Goal: Check status: Check status

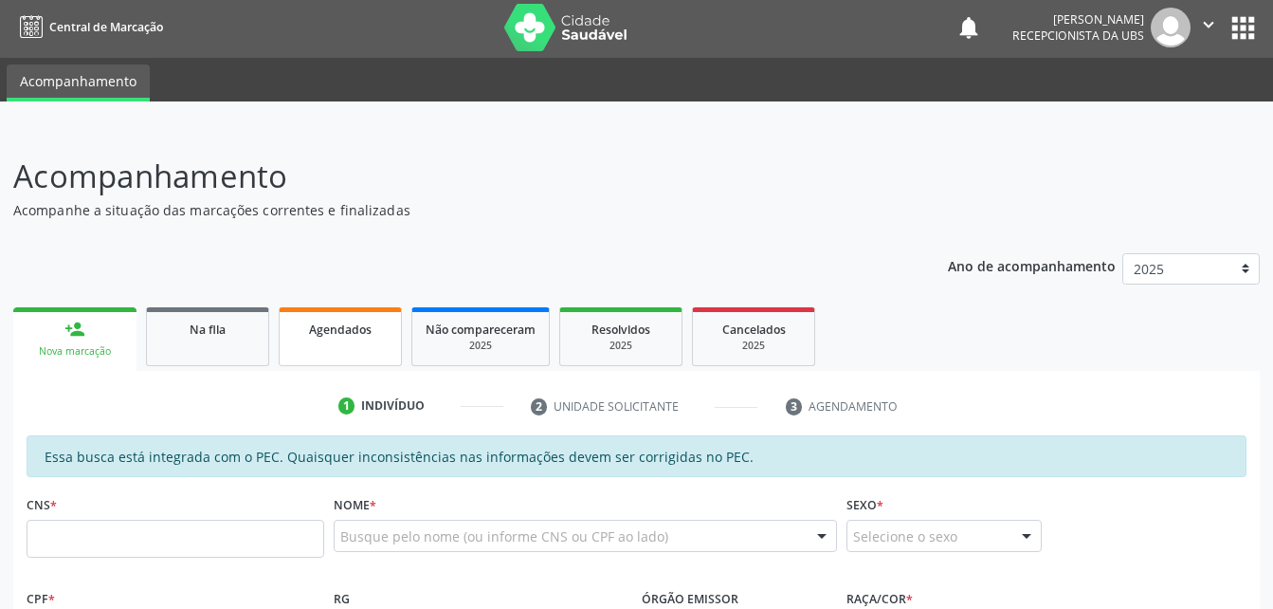
scroll to position [98, 0]
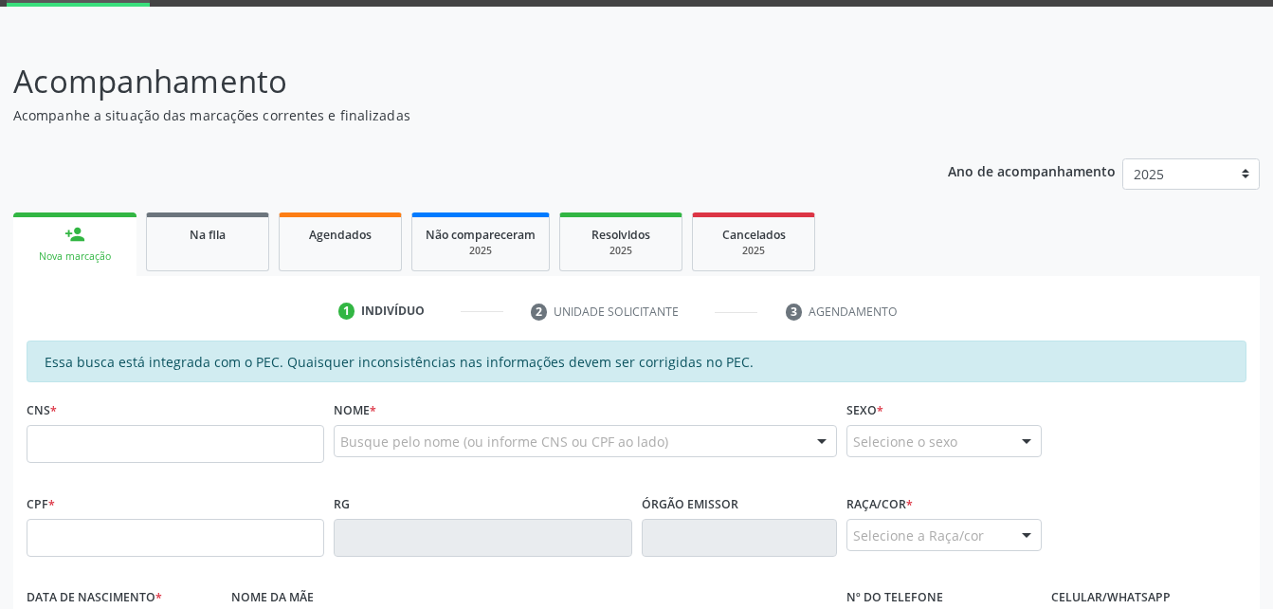
drag, startPoint x: 210, startPoint y: 235, endPoint x: 247, endPoint y: 239, distance: 37.2
click at [210, 235] on span "Na fila" at bounding box center [208, 235] width 36 height 16
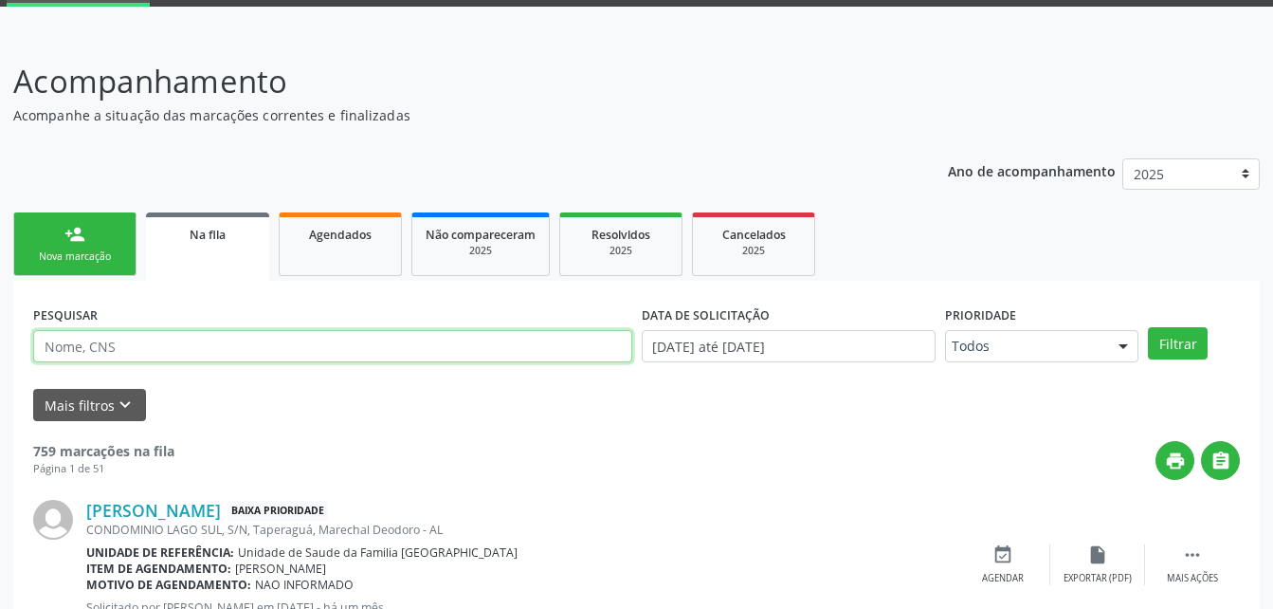
click at [302, 346] on input "text" at bounding box center [332, 346] width 599 height 32
type input "708605539391181"
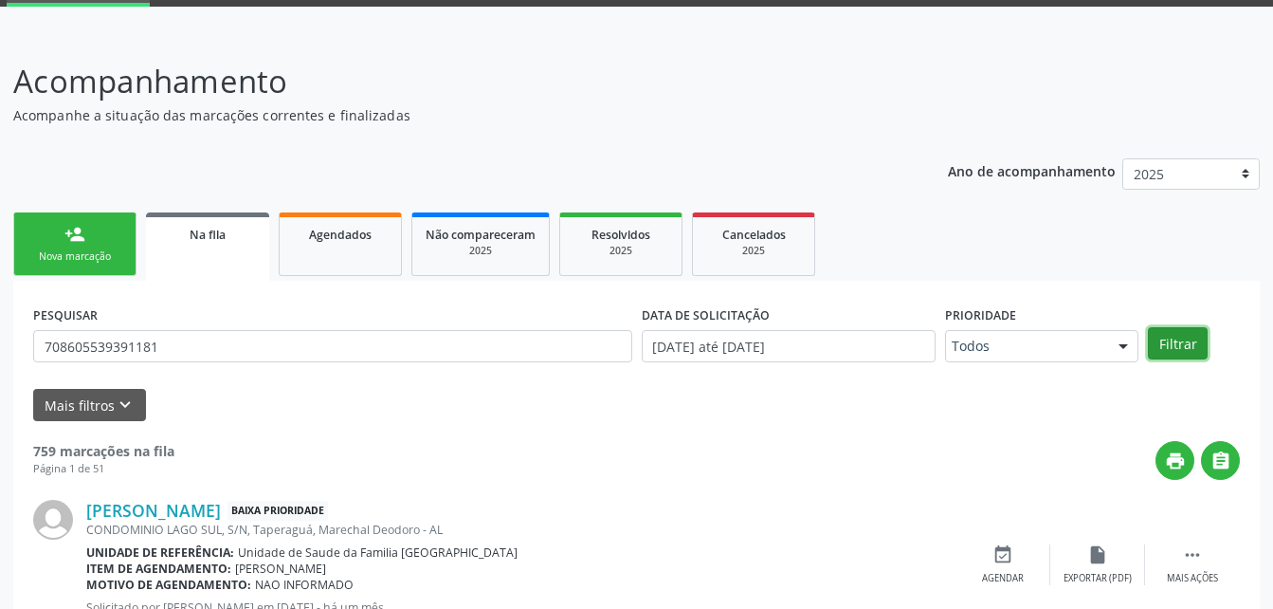
click at [1177, 342] on button "Filtrar" at bounding box center [1178, 343] width 60 height 32
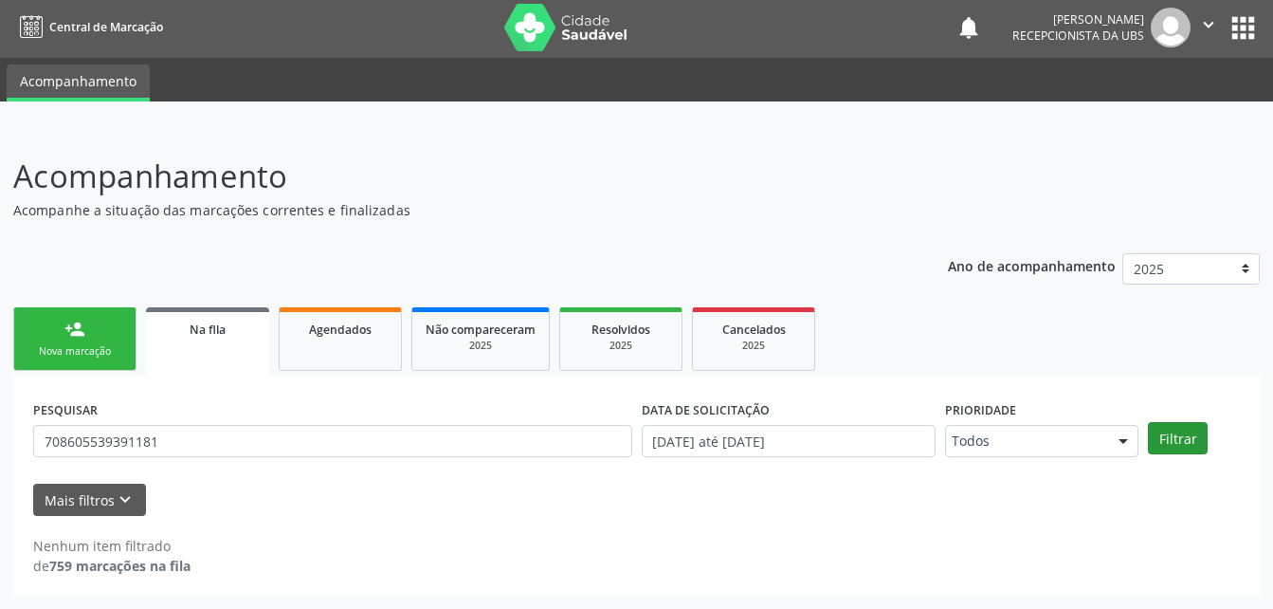
scroll to position [3, 0]
click at [126, 503] on icon "keyboard_arrow_down" at bounding box center [125, 499] width 21 height 21
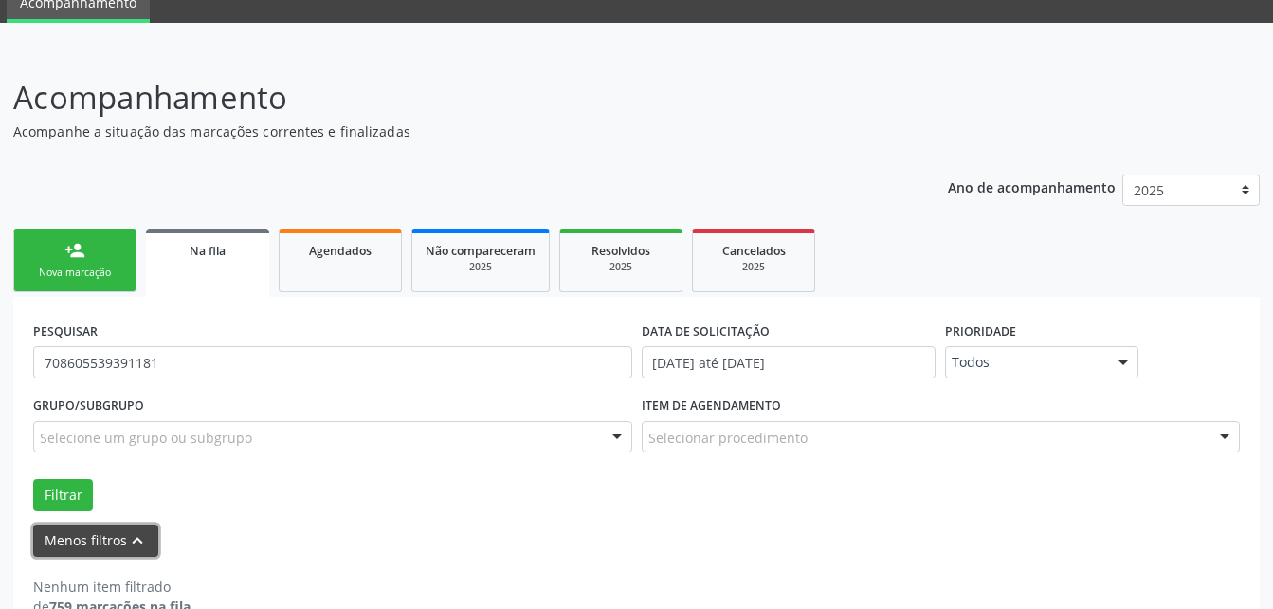
scroll to position [122, 0]
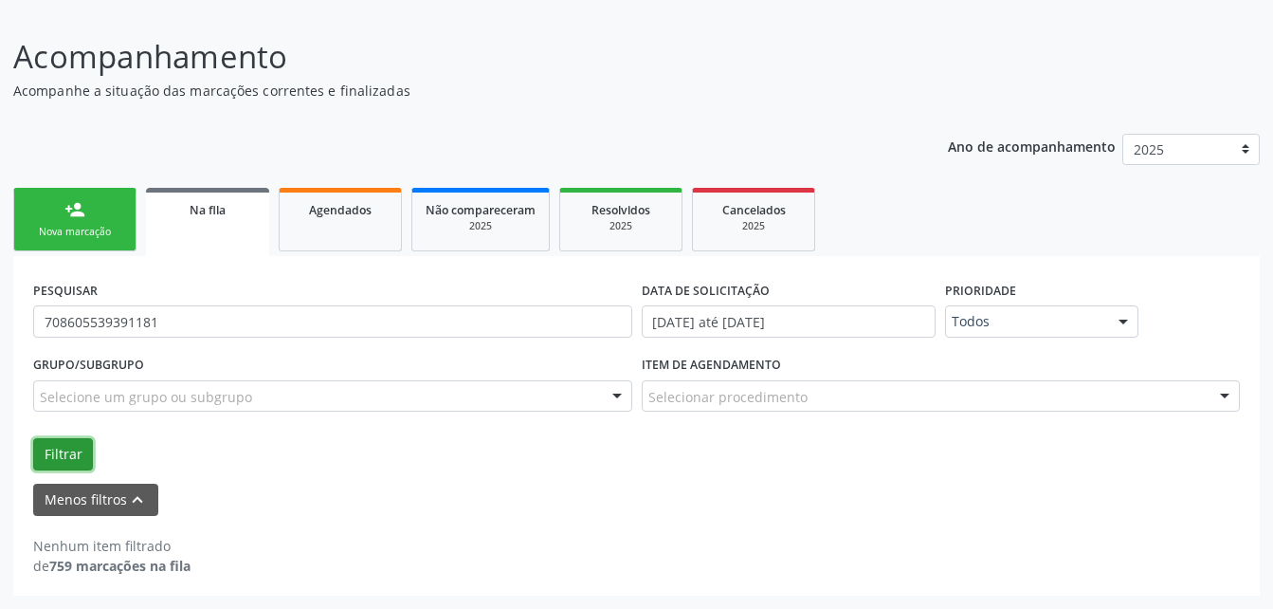
click at [59, 460] on button "Filtrar" at bounding box center [63, 454] width 60 height 32
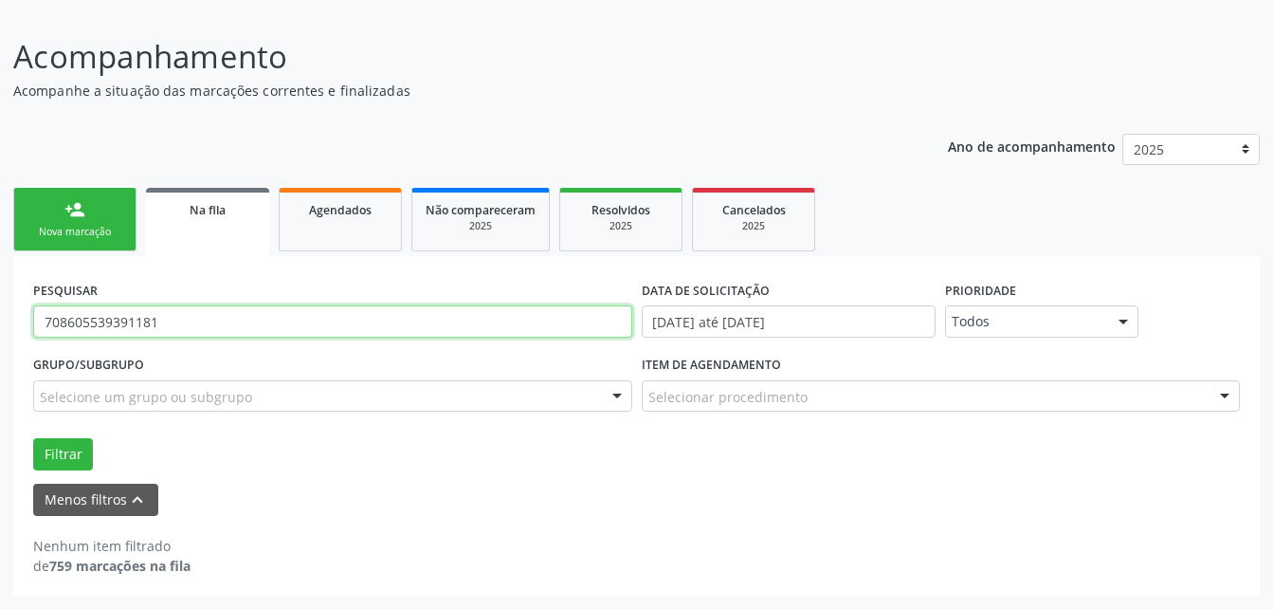
click at [307, 305] on input "708605539391181" at bounding box center [332, 321] width 599 height 32
click at [110, 323] on input "thaynara vrayane da silva santos" at bounding box center [332, 321] width 599 height 32
type input "[PERSON_NAME]"
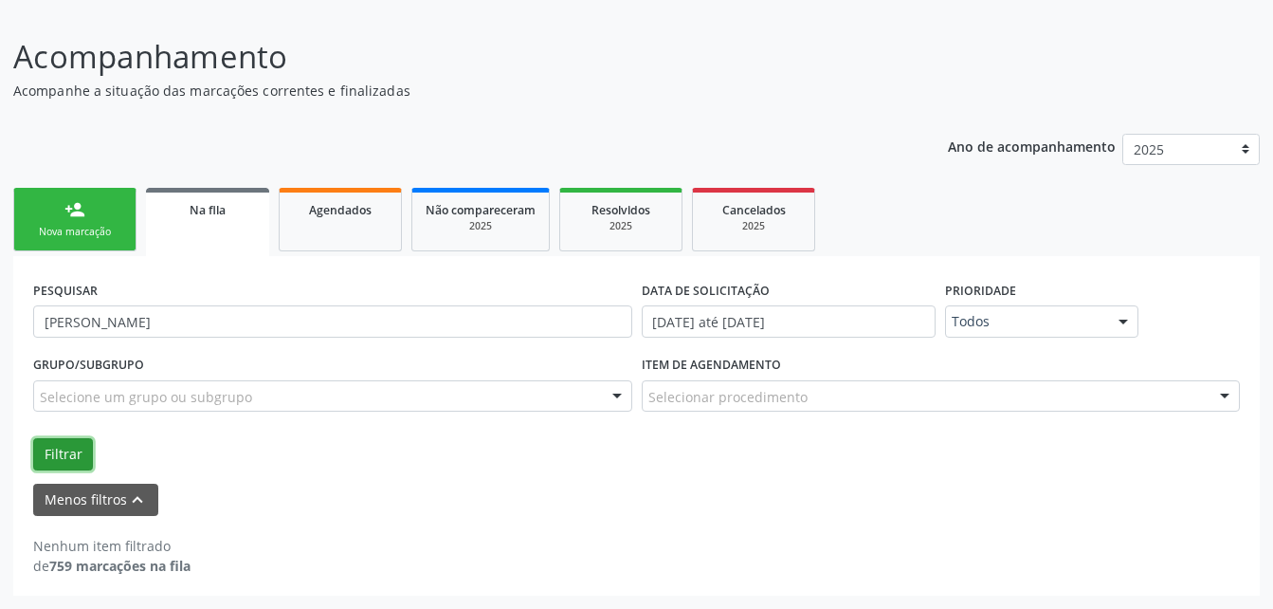
click at [71, 455] on button "Filtrar" at bounding box center [63, 454] width 60 height 32
click at [840, 329] on input "[DATE] até [DATE]" at bounding box center [789, 321] width 295 height 32
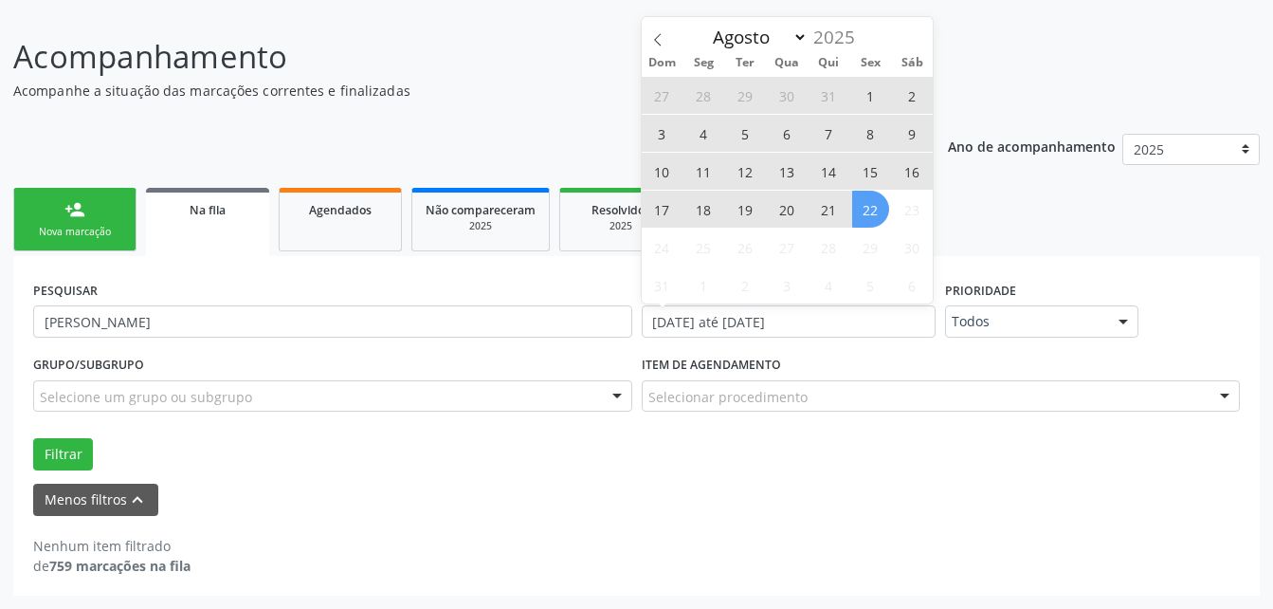
click at [863, 163] on span "15" at bounding box center [870, 171] width 37 height 37
type input "15/08/2025"
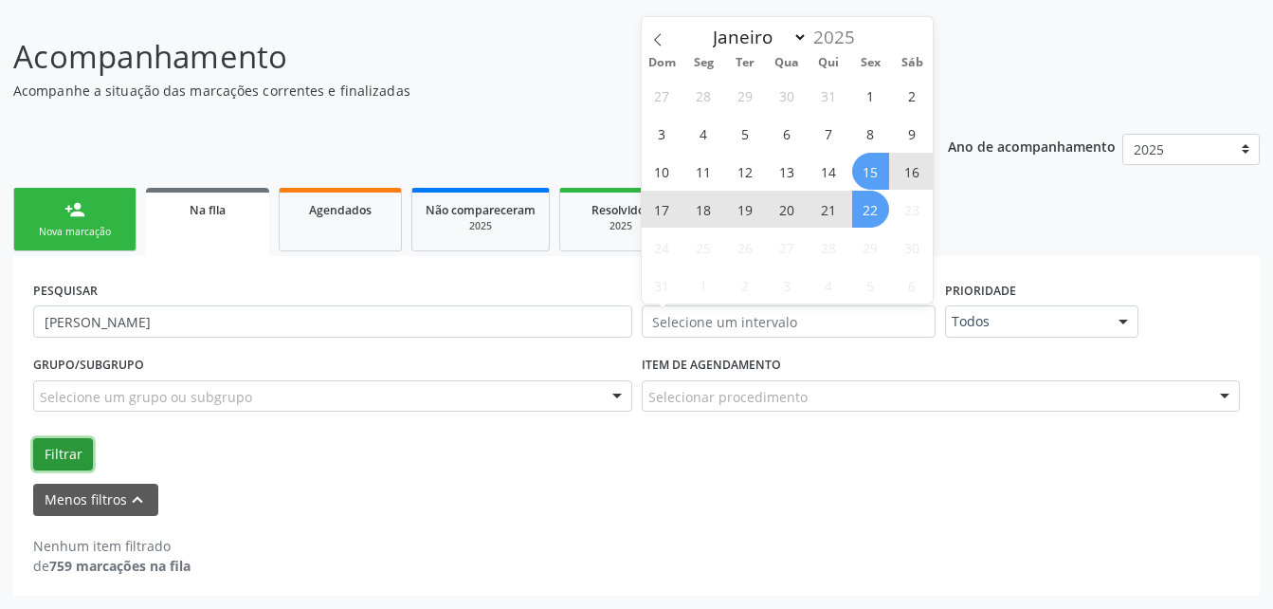
click at [81, 460] on button "Filtrar" at bounding box center [63, 454] width 60 height 32
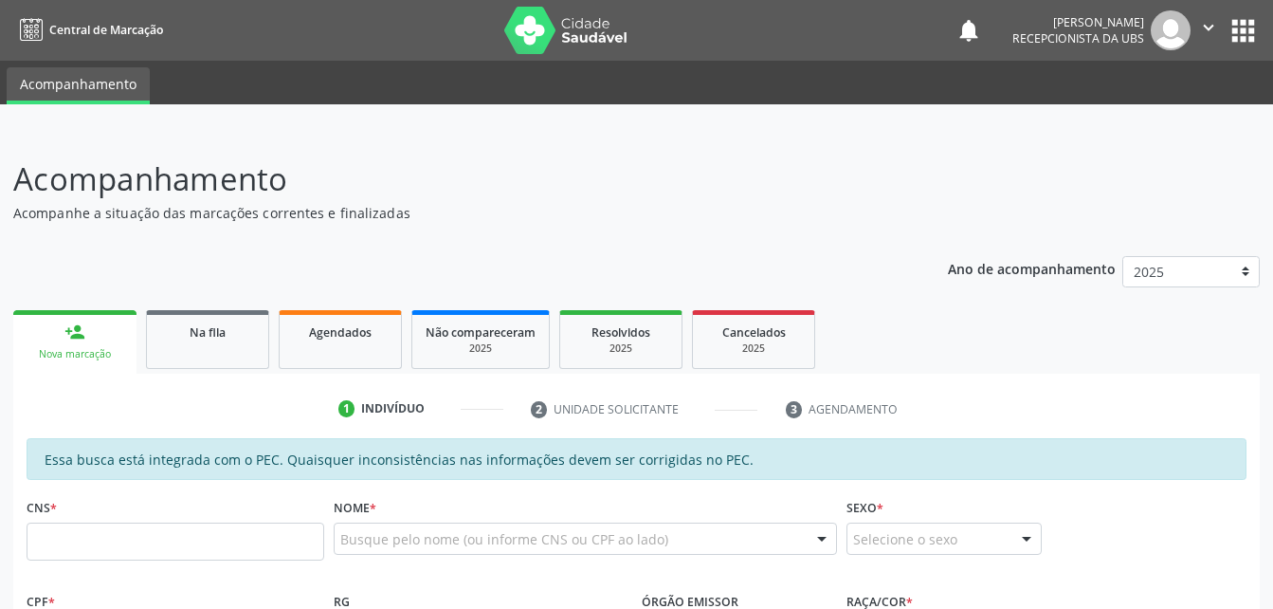
scroll to position [122, 0]
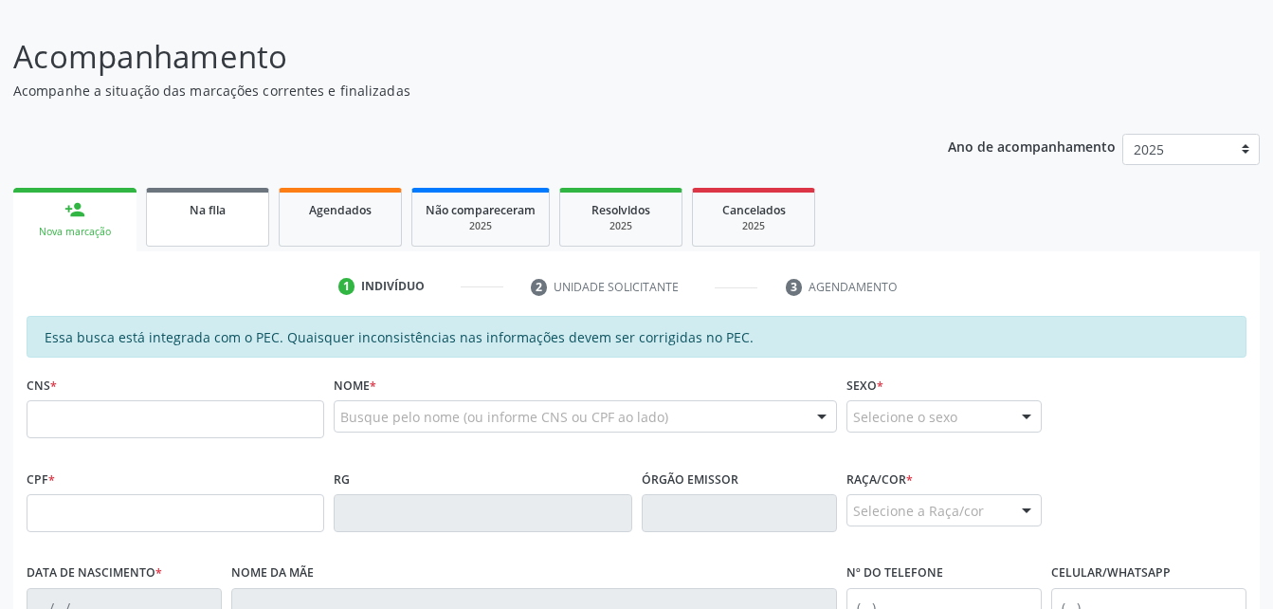
click at [240, 211] on div "Na fila" at bounding box center [207, 209] width 95 height 20
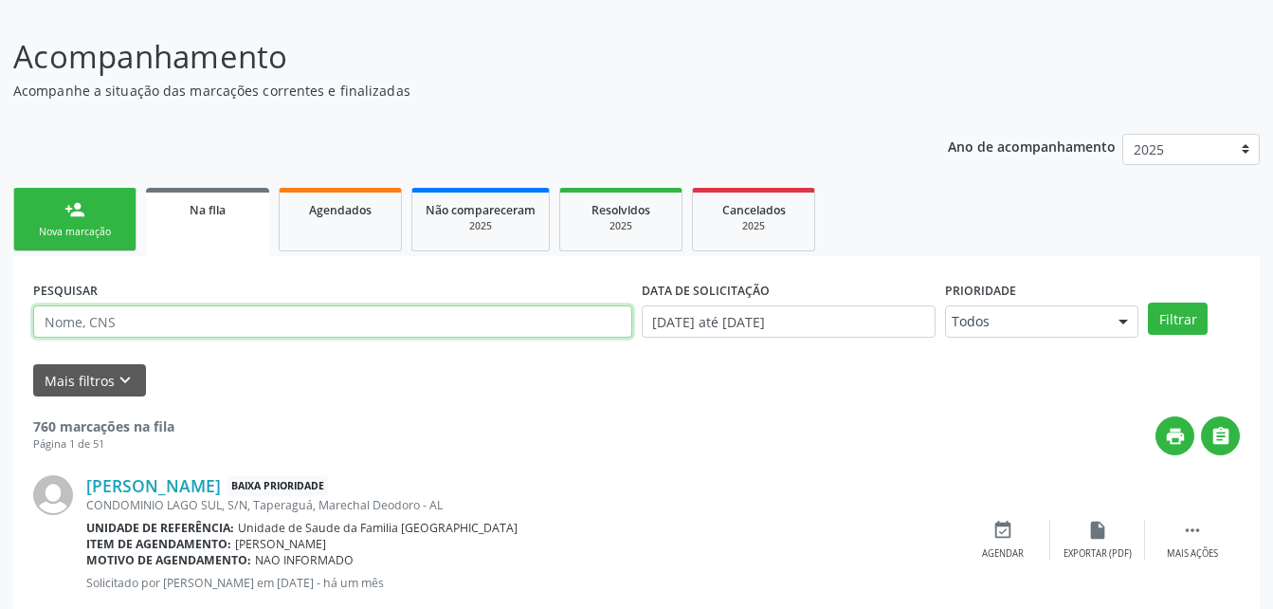
click at [543, 331] on input "text" at bounding box center [332, 321] width 599 height 32
type input "708605539391181"
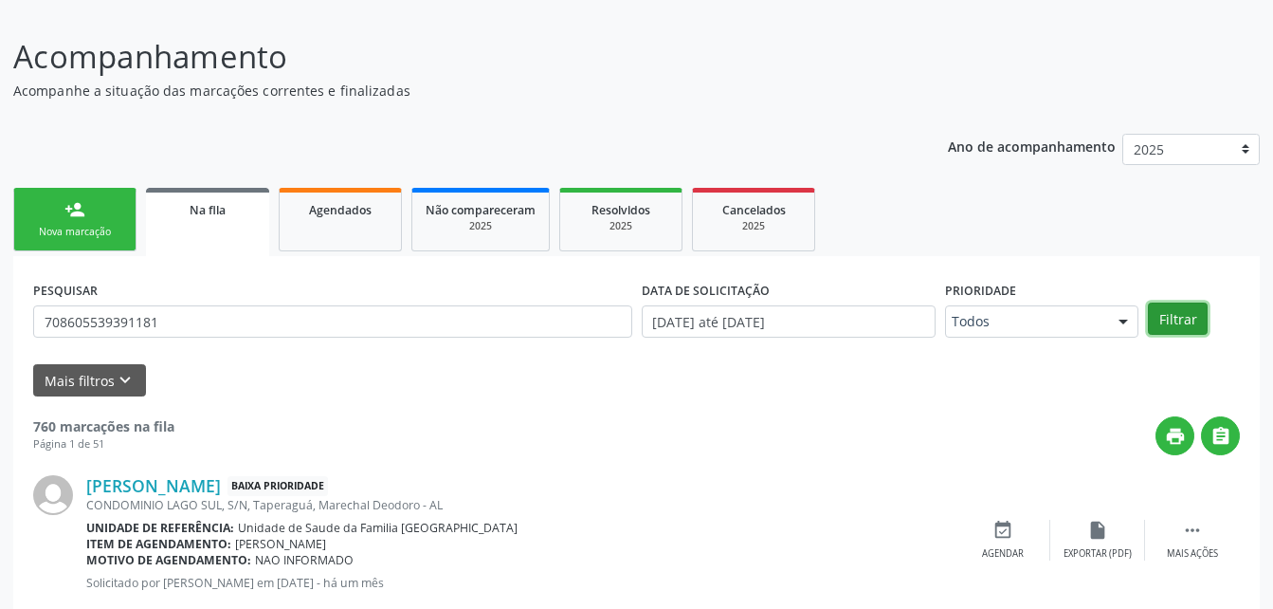
click at [1175, 322] on button "Filtrar" at bounding box center [1178, 318] width 60 height 32
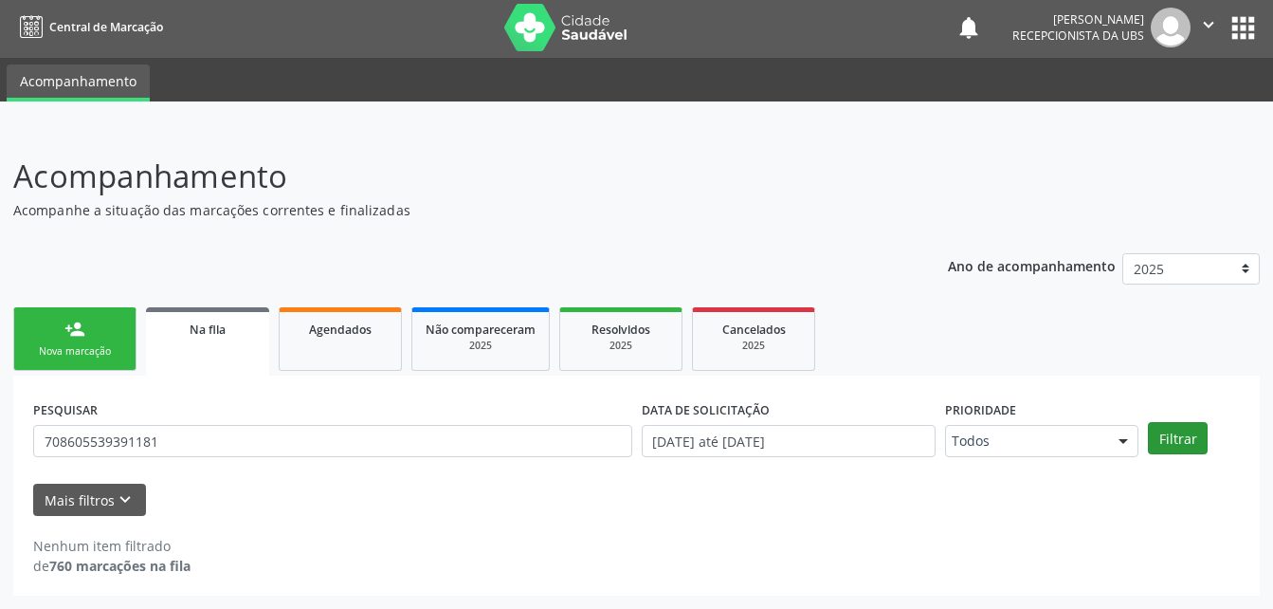
scroll to position [3, 0]
click at [818, 442] on input "[DATE] até [DATE]" at bounding box center [789, 441] width 295 height 32
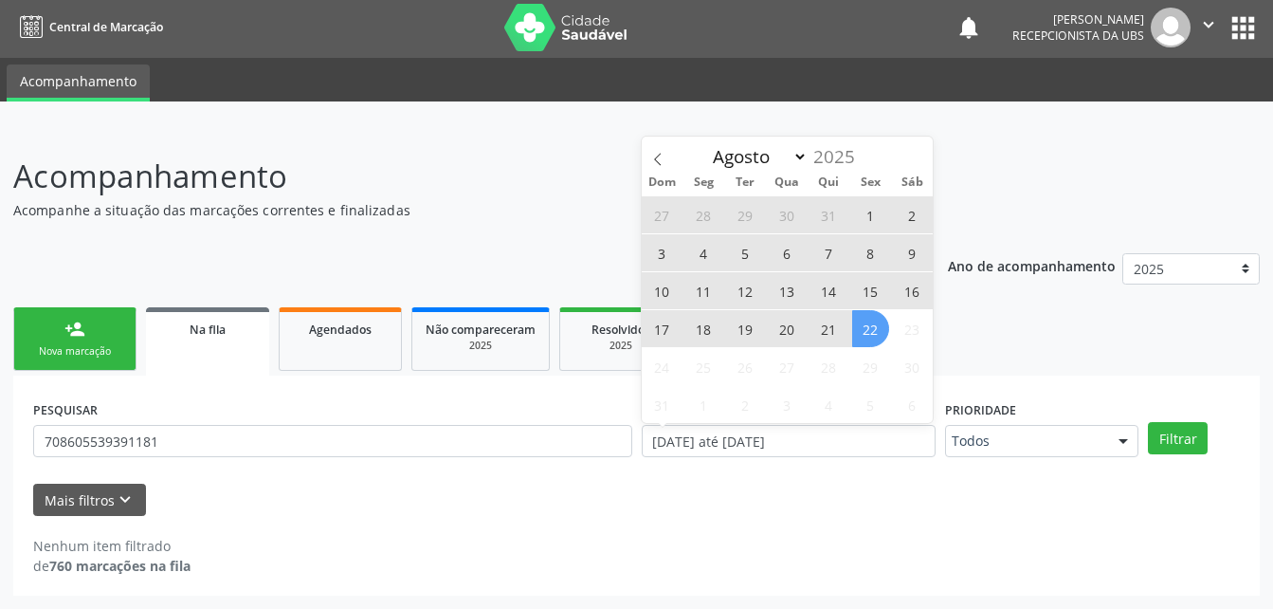
drag, startPoint x: 818, startPoint y: 442, endPoint x: 699, endPoint y: 253, distance: 223.3
click at [699, 253] on span "4" at bounding box center [704, 252] width 37 height 37
type input "04/08/2025"
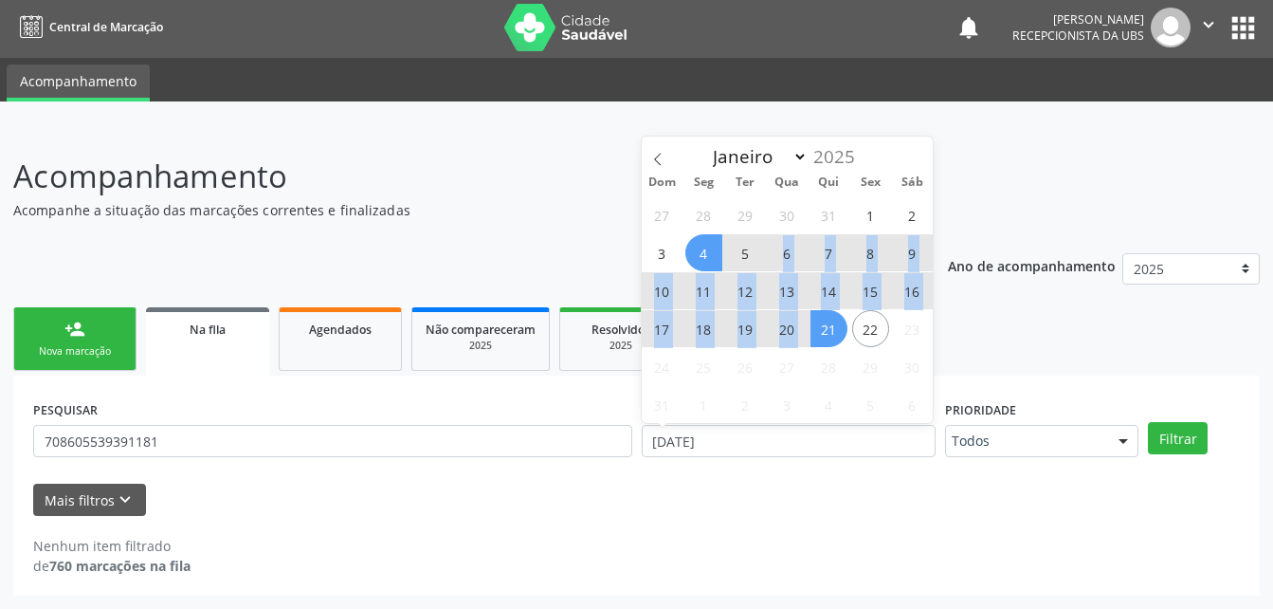
drag, startPoint x: 751, startPoint y: 259, endPoint x: 820, endPoint y: 318, distance: 90.8
click at [820, 318] on div "27 28 29 30 31 1 2 3 4 5 6 7 8 9 10 11 12 13 14 15 16 17 18 19 20 21 22 23 24 2…" at bounding box center [788, 309] width 292 height 228
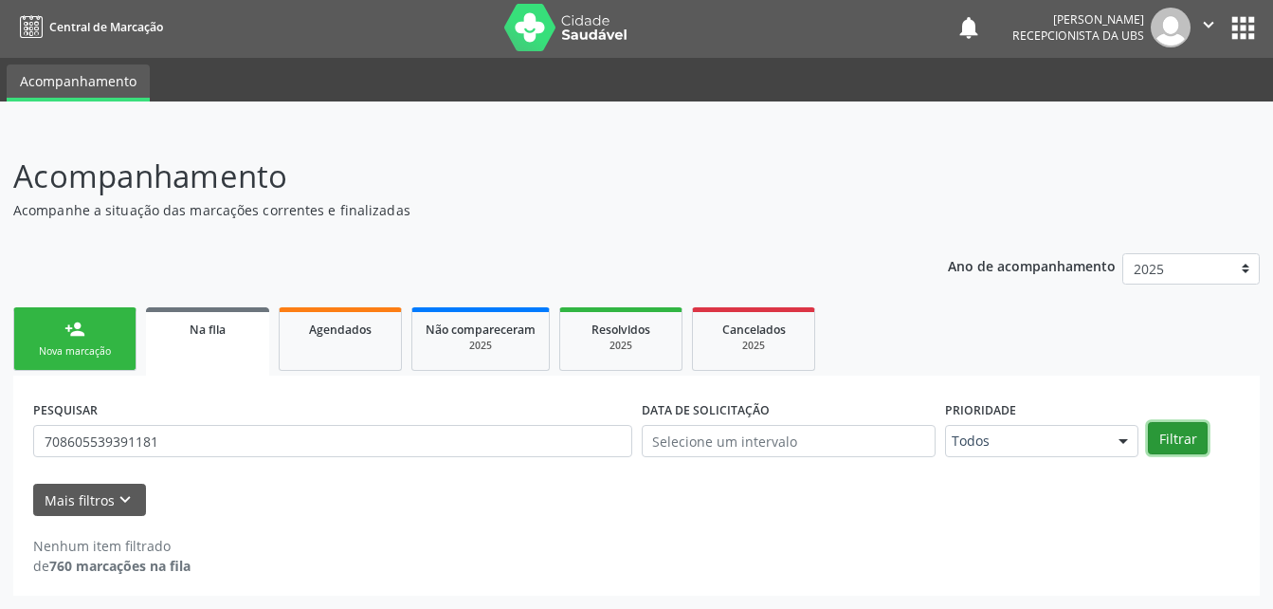
click at [1204, 446] on button "Filtrar" at bounding box center [1178, 438] width 60 height 32
click at [351, 338] on div "Agendados" at bounding box center [340, 329] width 95 height 20
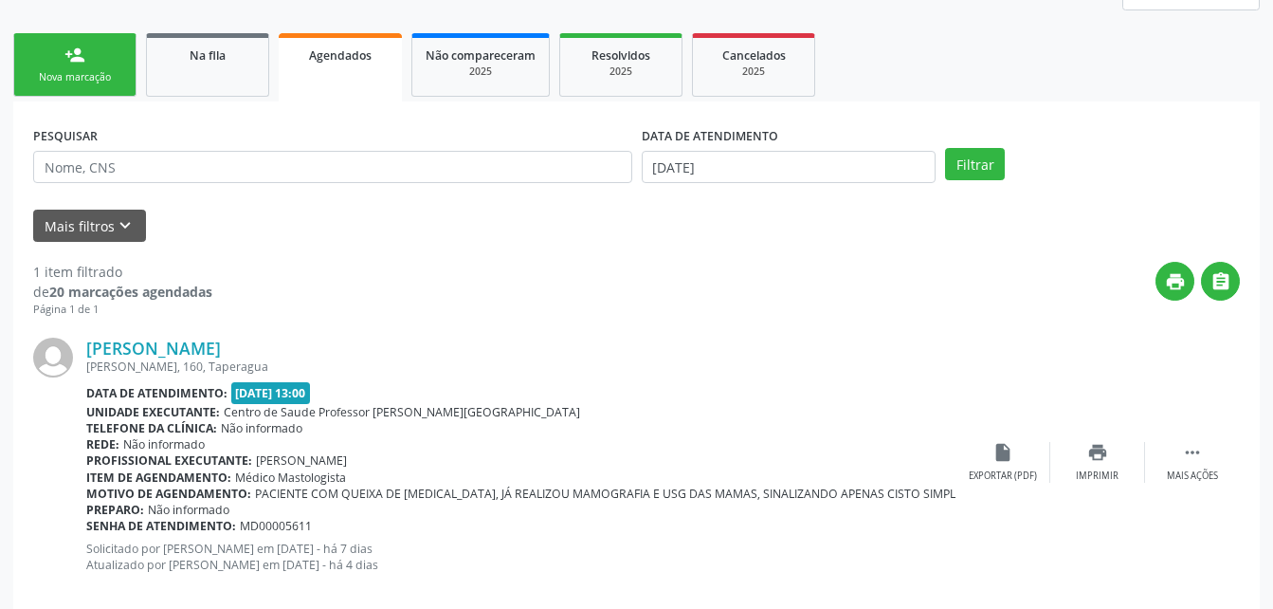
scroll to position [287, 0]
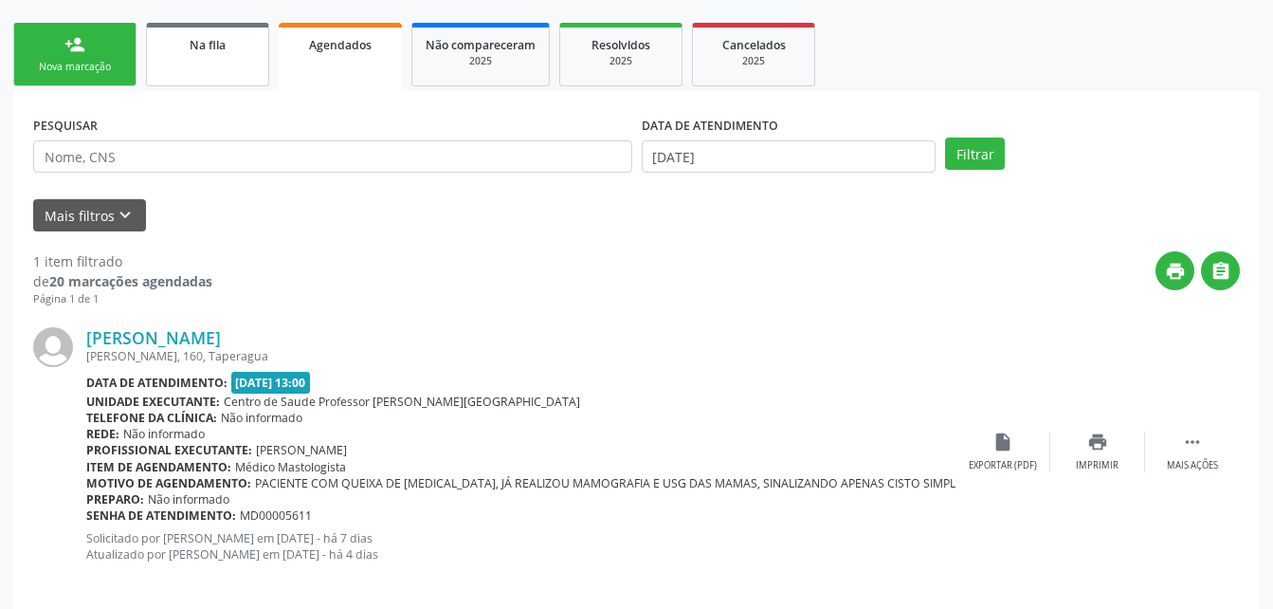
click at [234, 46] on div "Na fila" at bounding box center [207, 44] width 95 height 20
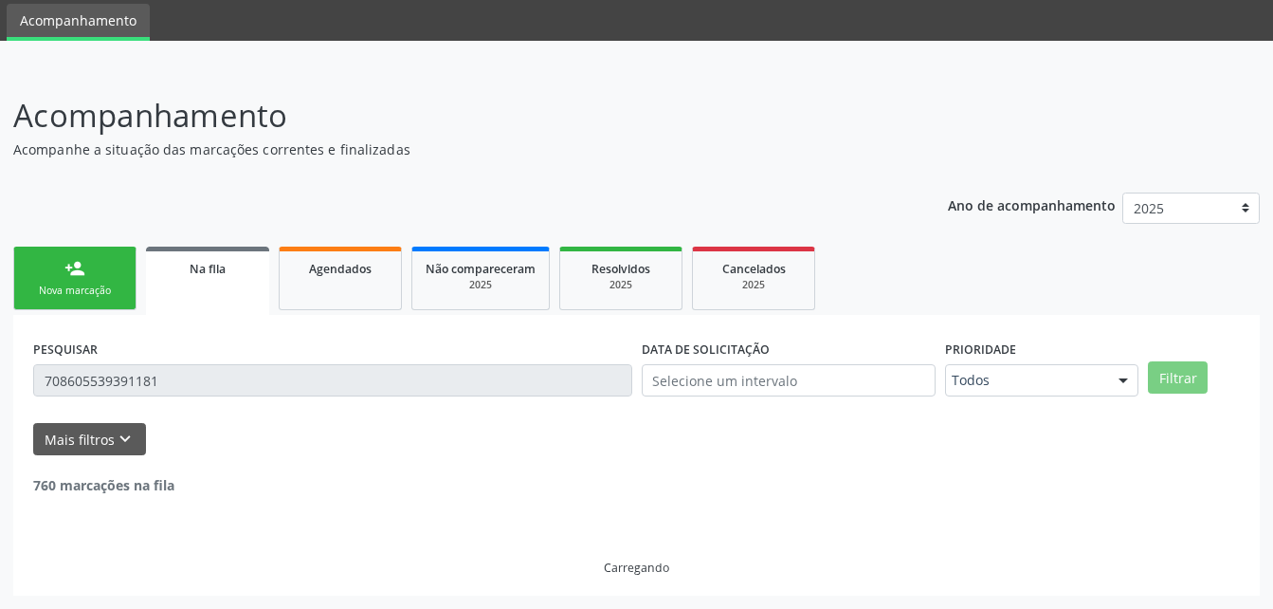
scroll to position [3, 0]
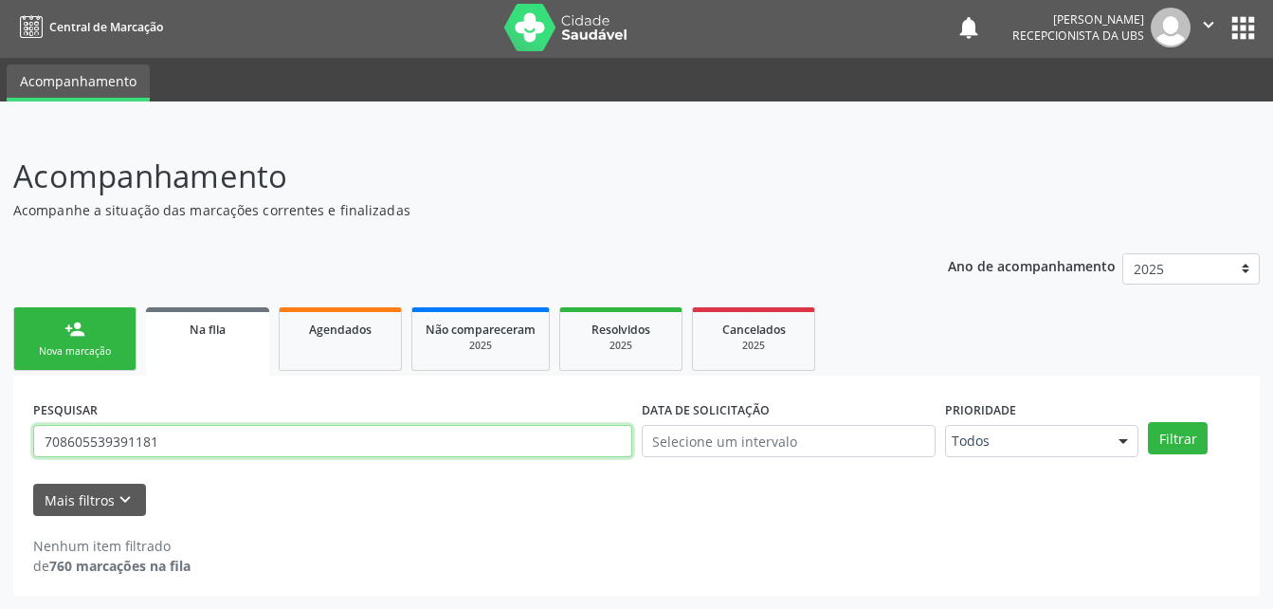
click at [279, 441] on input "708605539391181" at bounding box center [332, 441] width 599 height 32
type input "7"
type input "[PERSON_NAME]"
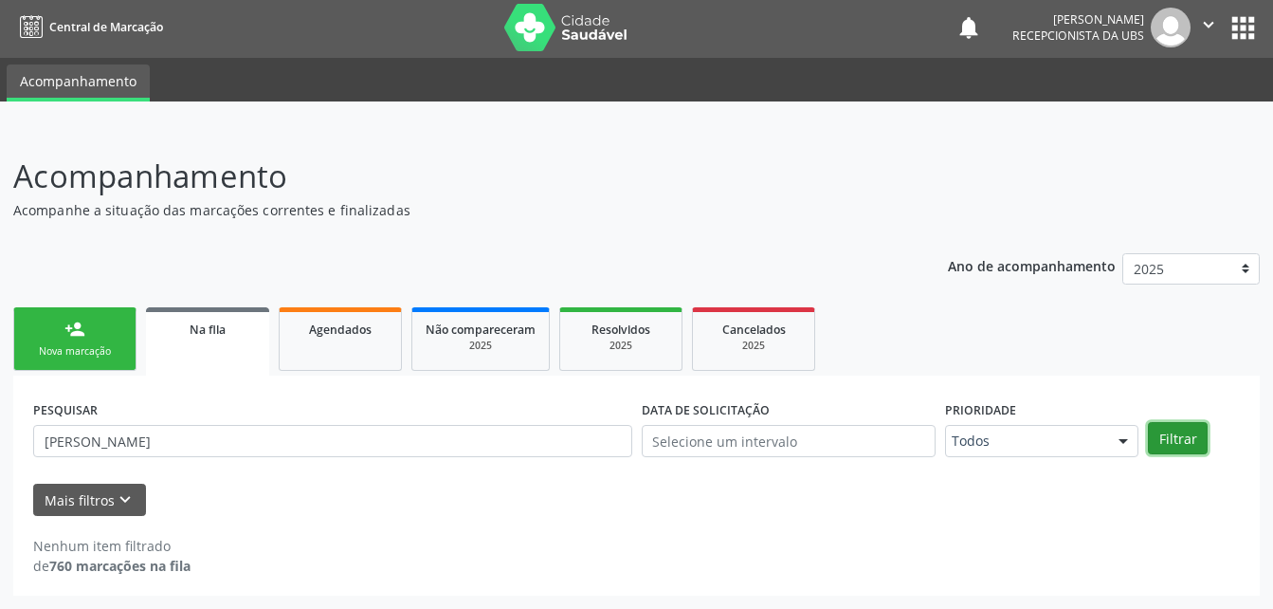
click at [1166, 437] on button "Filtrar" at bounding box center [1178, 438] width 60 height 32
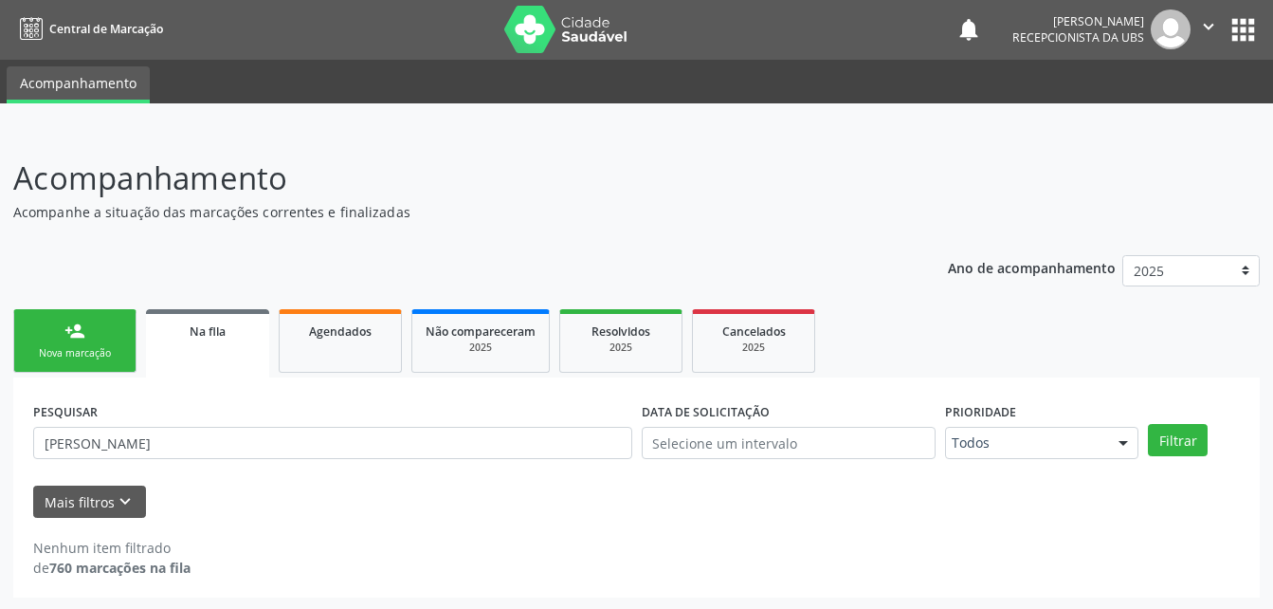
scroll to position [0, 0]
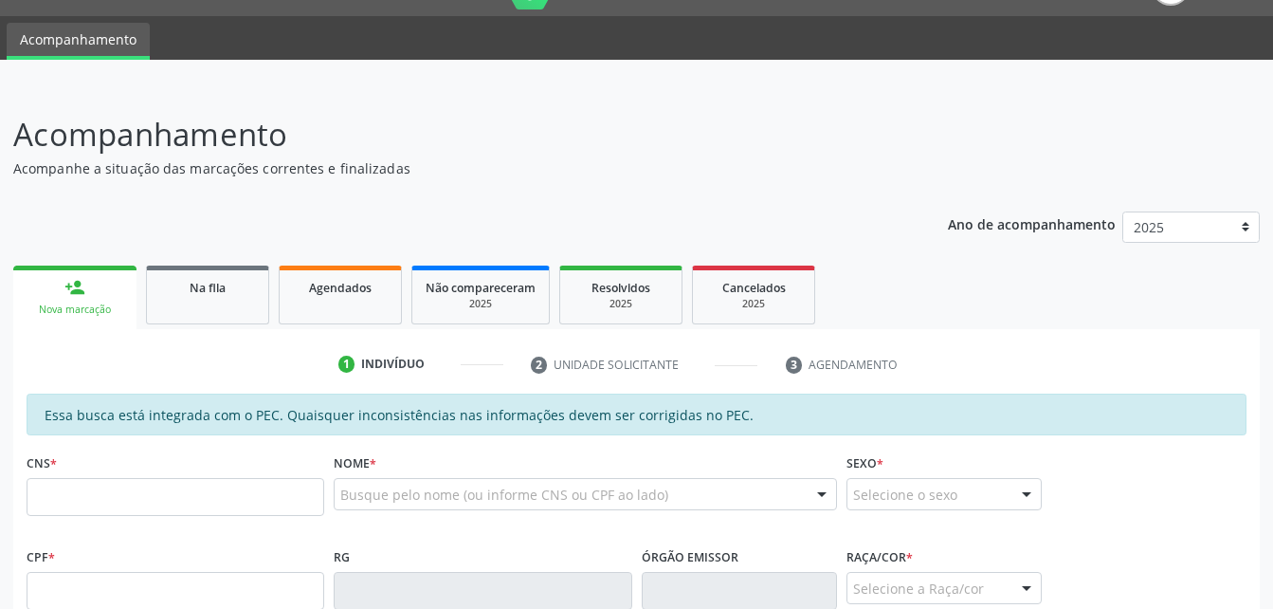
scroll to position [27, 0]
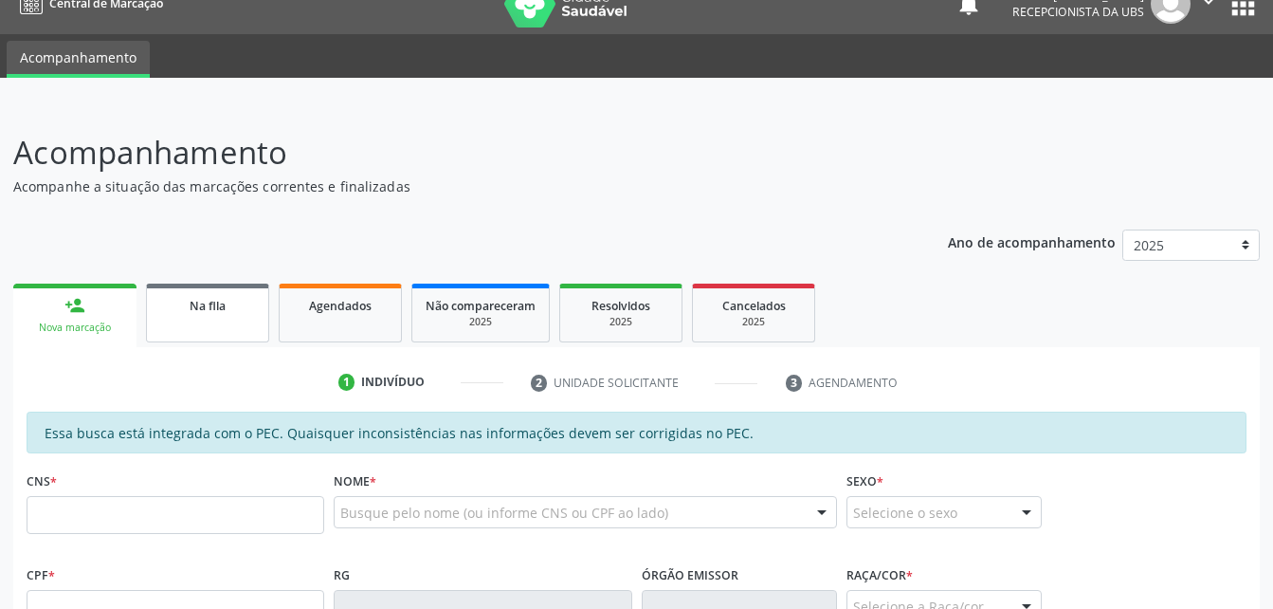
click at [225, 300] on span "Na fila" at bounding box center [208, 306] width 36 height 16
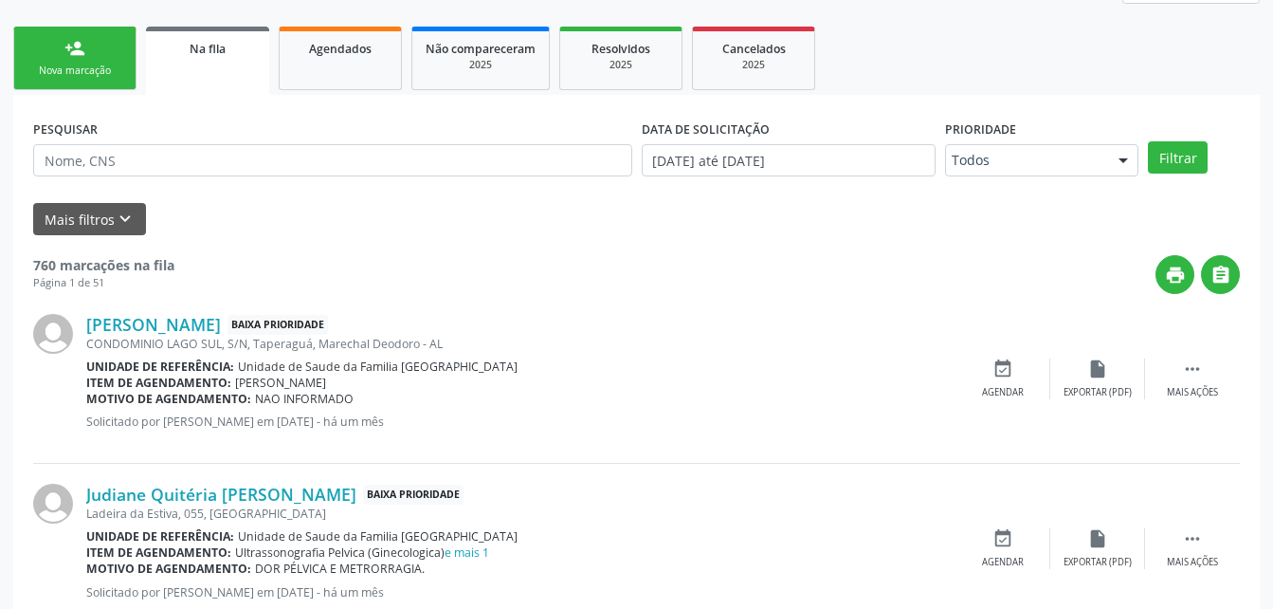
scroll to position [311, 0]
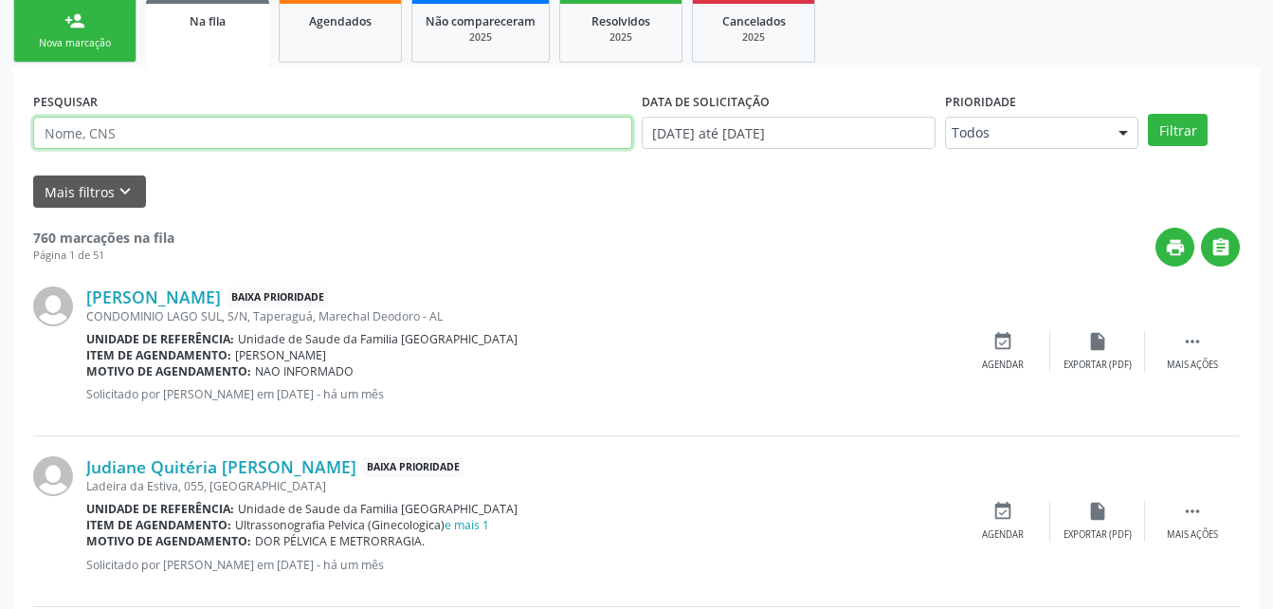
click at [305, 136] on input "text" at bounding box center [332, 133] width 599 height 32
type input "[PERSON_NAME]"
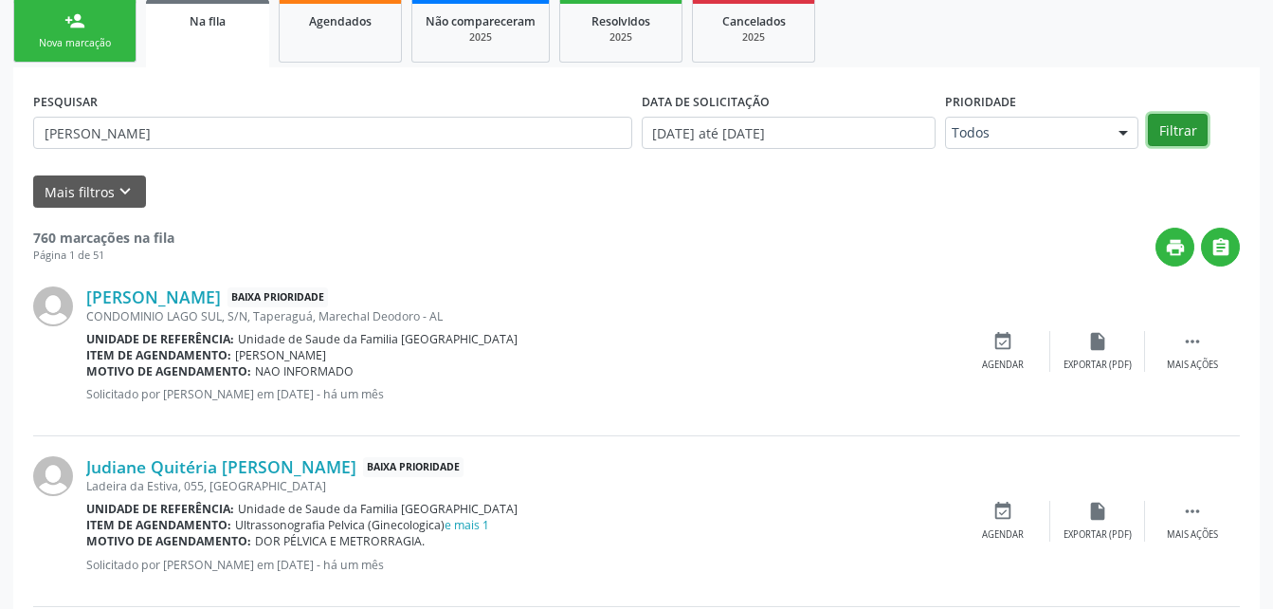
click at [1187, 132] on button "Filtrar" at bounding box center [1178, 130] width 60 height 32
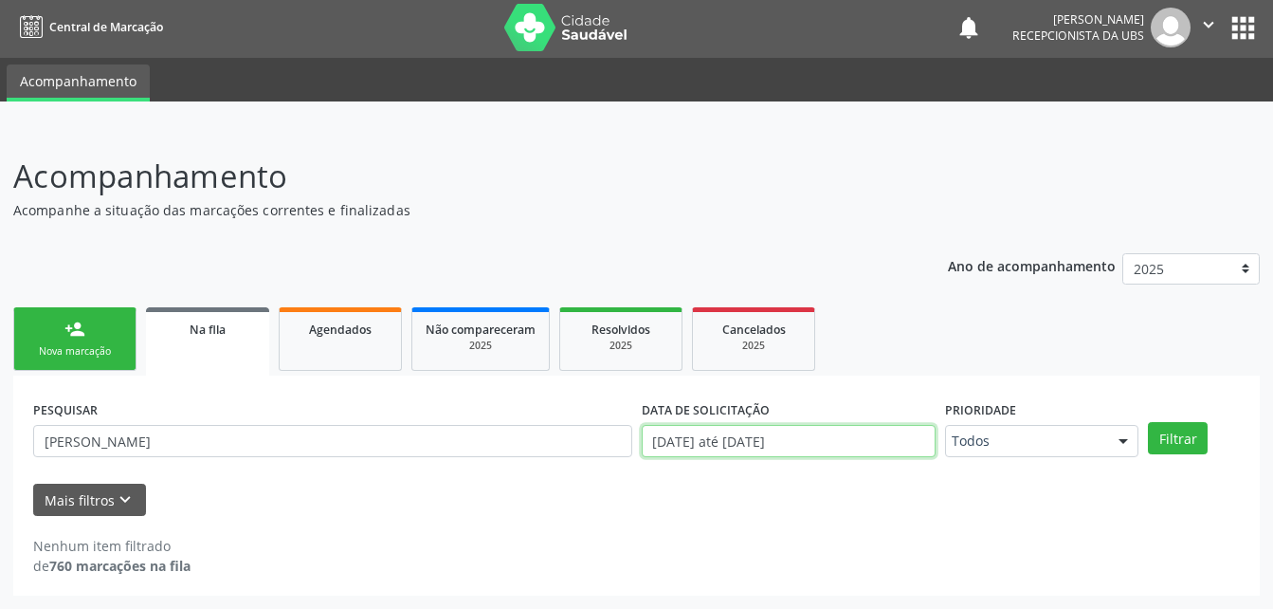
scroll to position [120, 0]
click at [829, 445] on body "Central de Marcação notifications [PERSON_NAME] Recepcionista da UBS  Configur…" at bounding box center [636, 301] width 1273 height 609
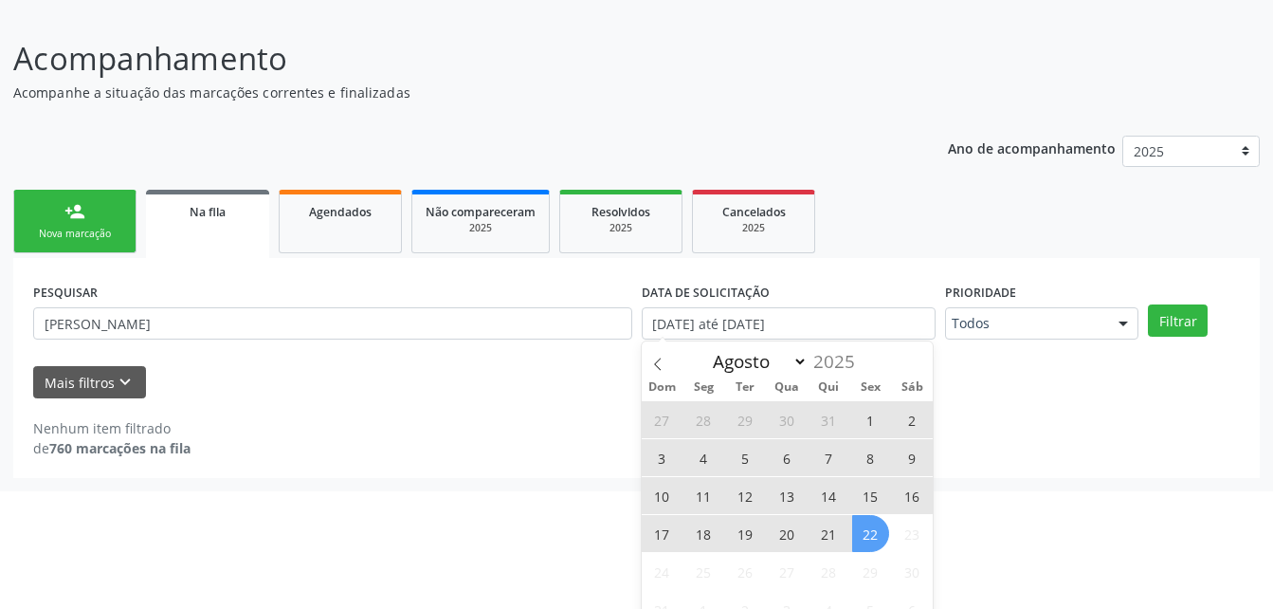
click at [836, 536] on span "21" at bounding box center [829, 533] width 37 height 37
type input "21/08/2025"
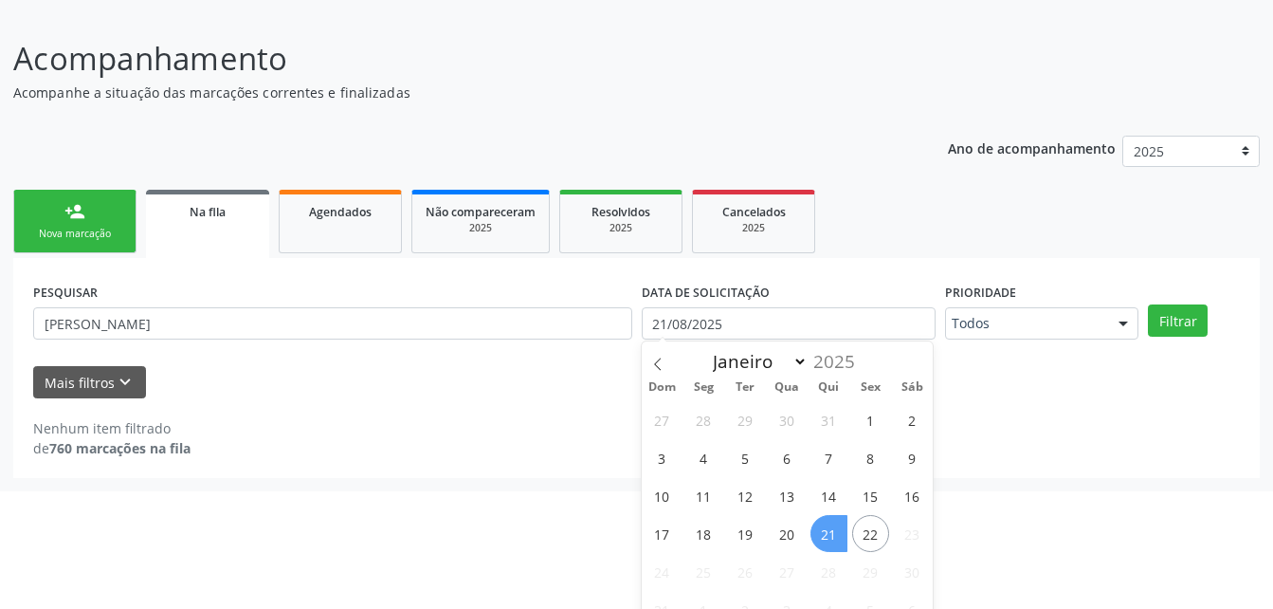
click at [829, 524] on span "21" at bounding box center [829, 533] width 37 height 37
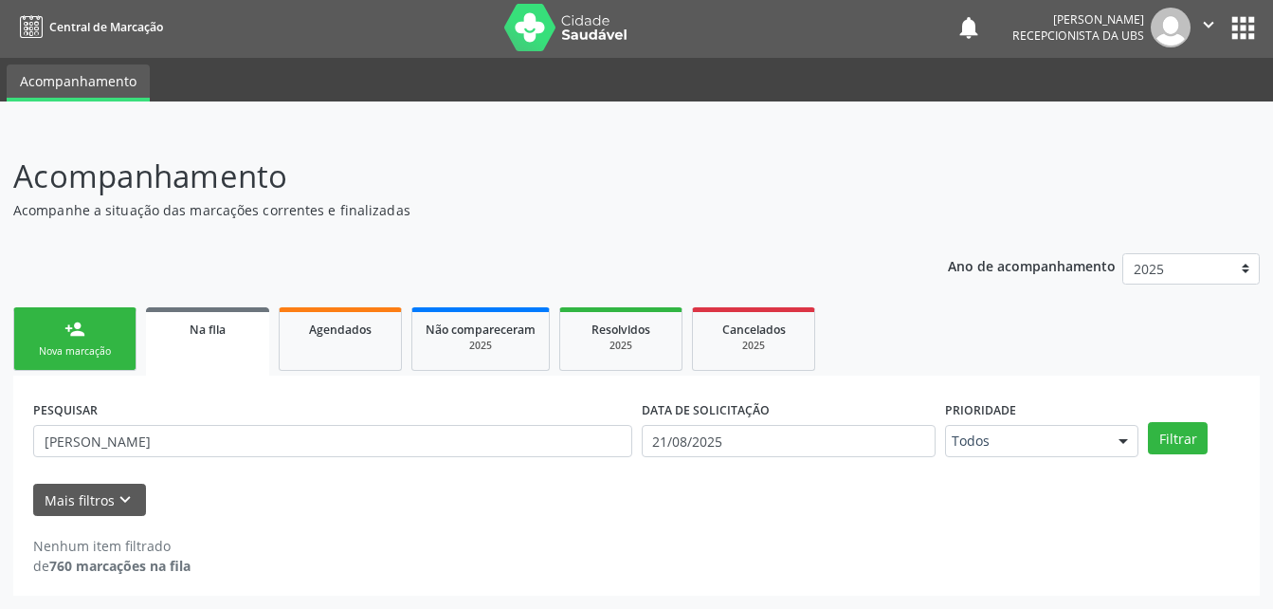
scroll to position [3, 0]
click at [1180, 443] on button "Filtrar" at bounding box center [1178, 438] width 60 height 32
click at [789, 440] on input "21/08/2025" at bounding box center [789, 441] width 295 height 32
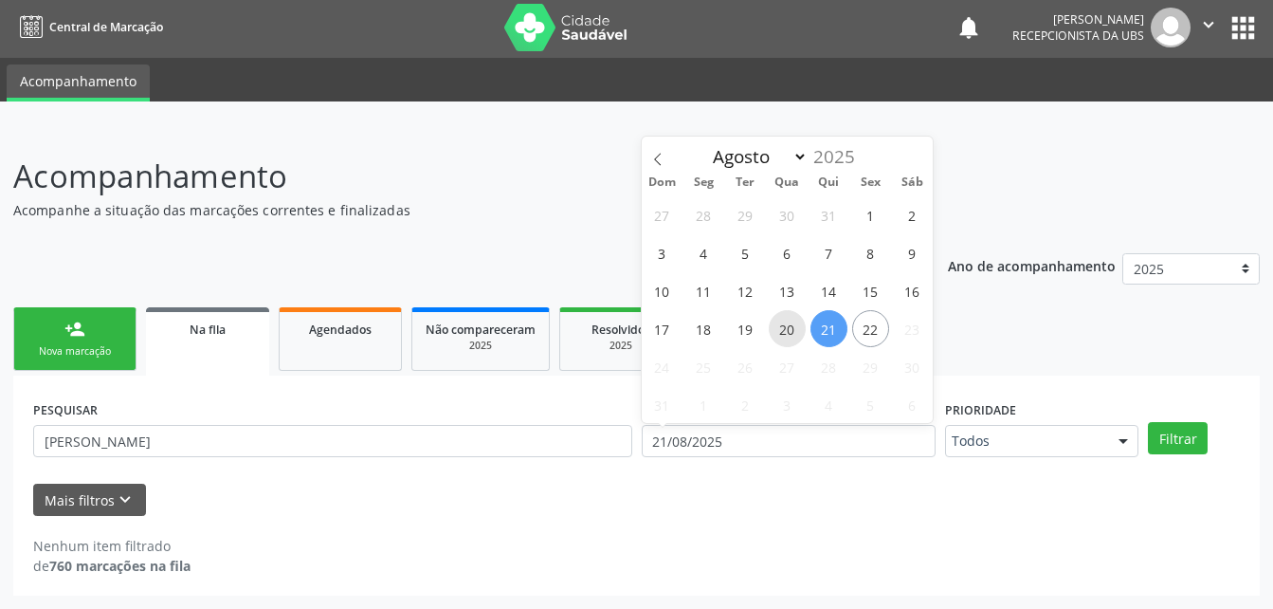
click at [799, 322] on span "20" at bounding box center [787, 328] width 37 height 37
type input "[DATE]"
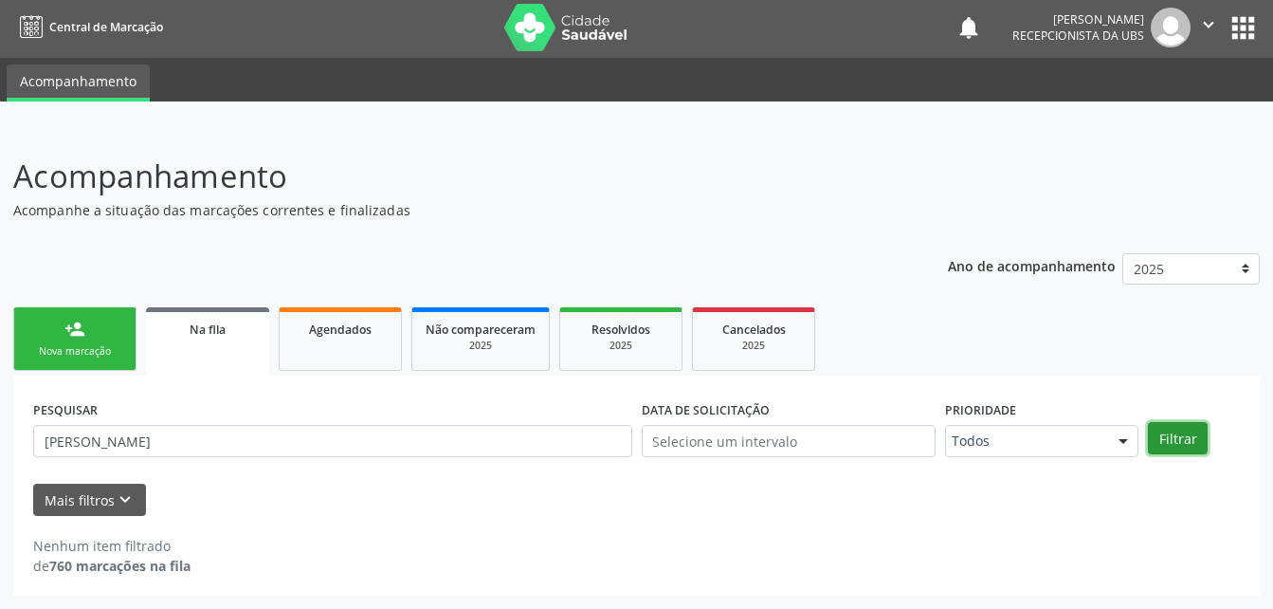
click at [1168, 438] on button "Filtrar" at bounding box center [1178, 438] width 60 height 32
click at [1187, 442] on button "Filtrar" at bounding box center [1178, 438] width 60 height 32
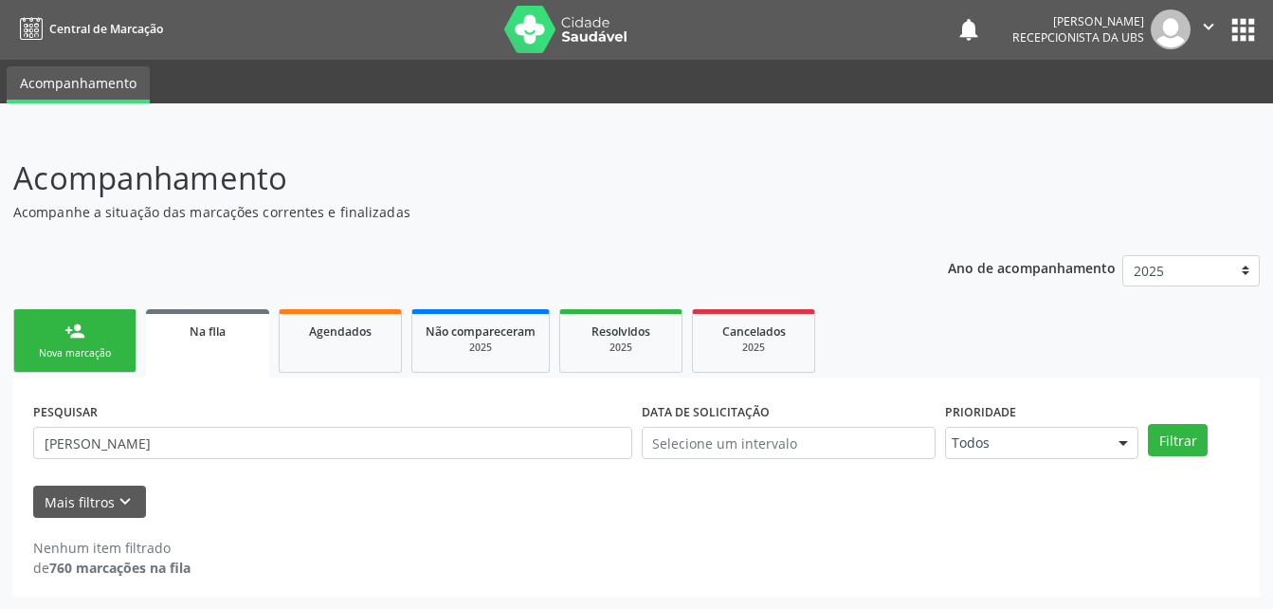
scroll to position [0, 0]
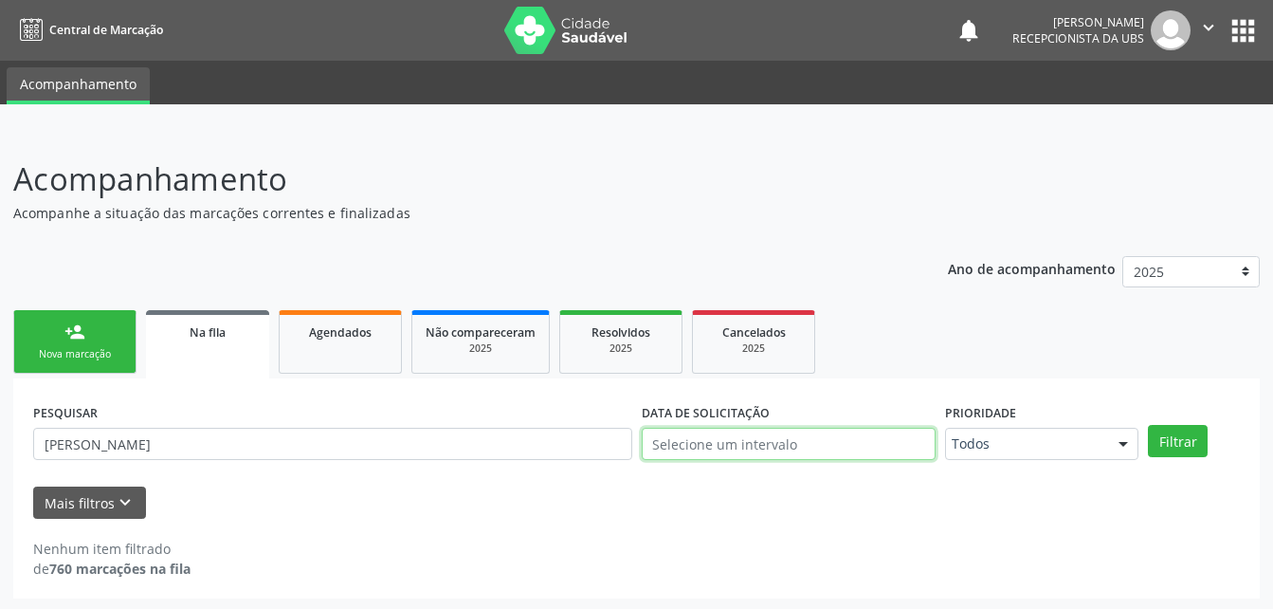
click at [825, 449] on input "text" at bounding box center [789, 444] width 295 height 32
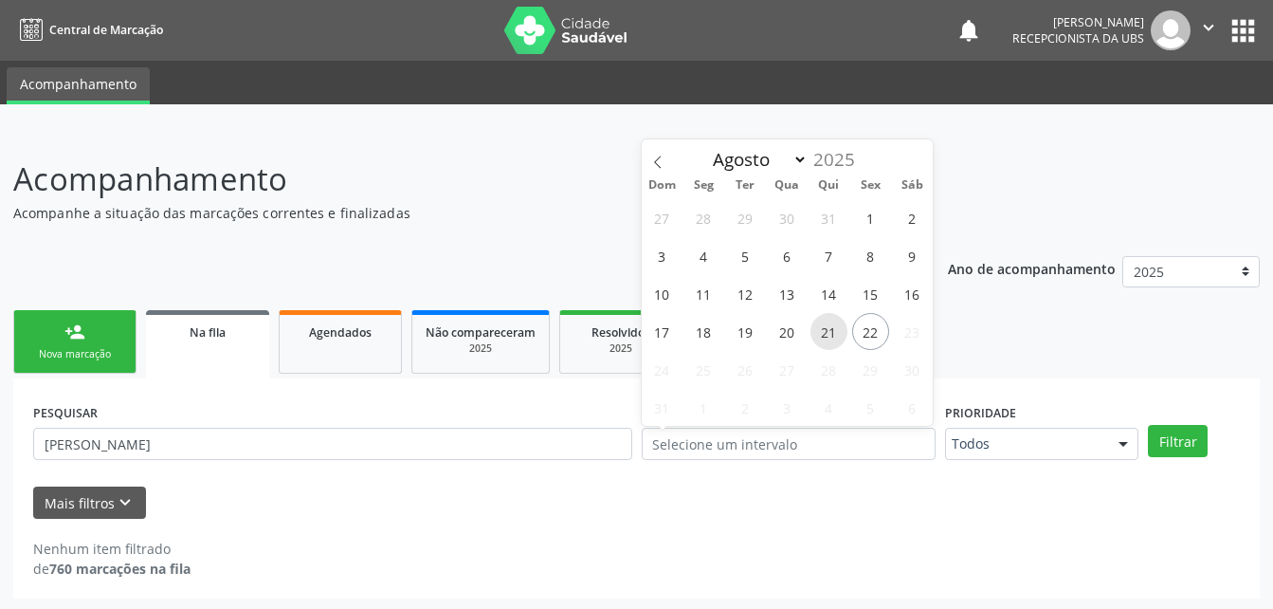
click at [822, 329] on span "21" at bounding box center [829, 331] width 37 height 37
type input "21/08/2025"
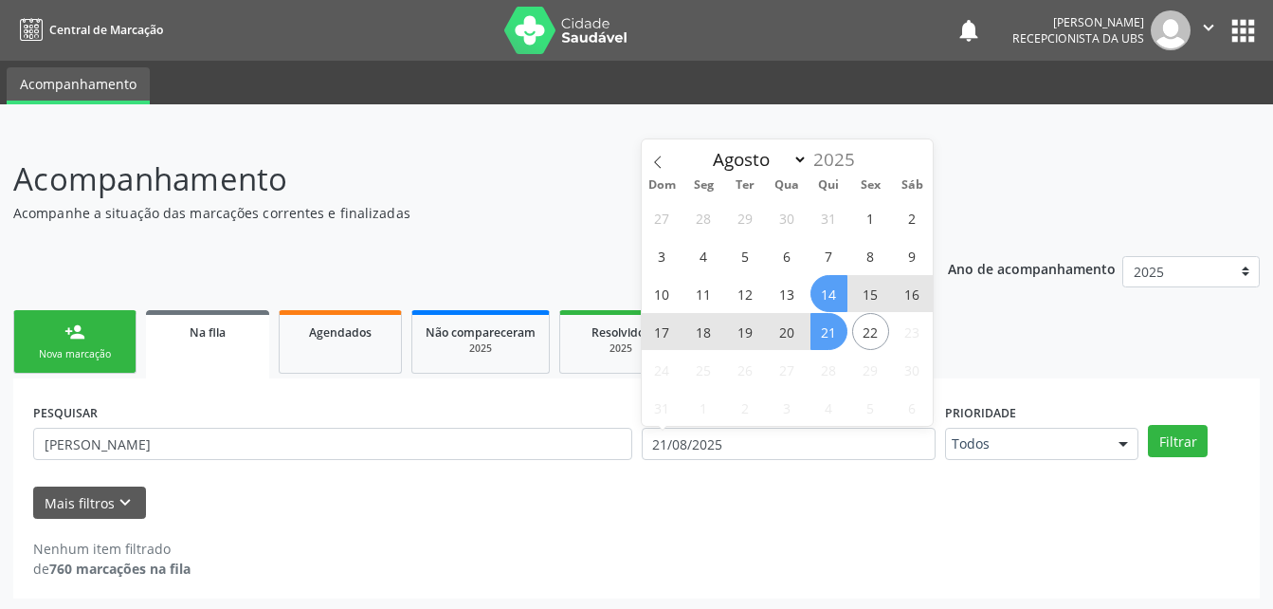
click at [825, 290] on span "14" at bounding box center [829, 293] width 37 height 37
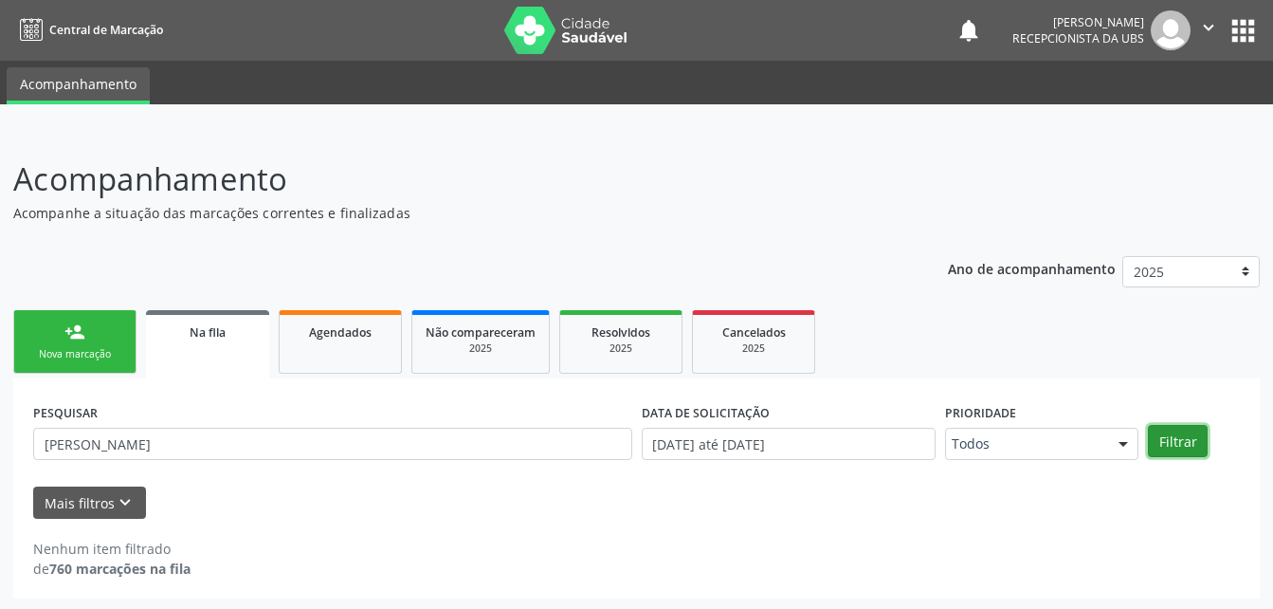
click at [1184, 443] on button "Filtrar" at bounding box center [1178, 441] width 60 height 32
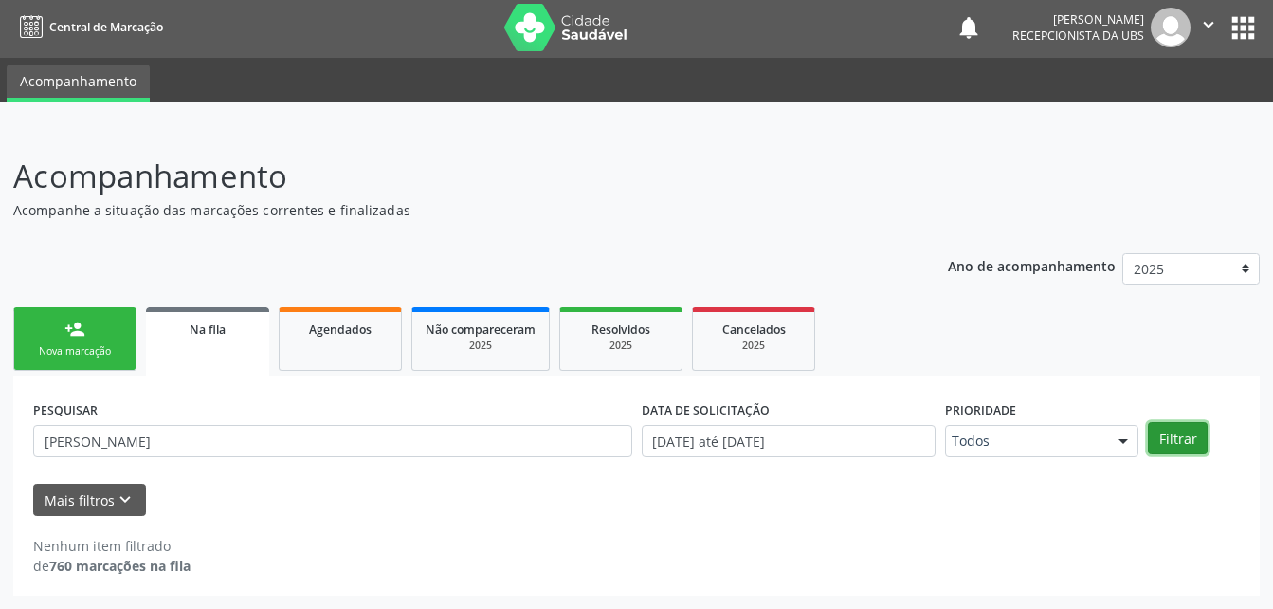
click at [1168, 430] on button "Filtrar" at bounding box center [1178, 438] width 60 height 32
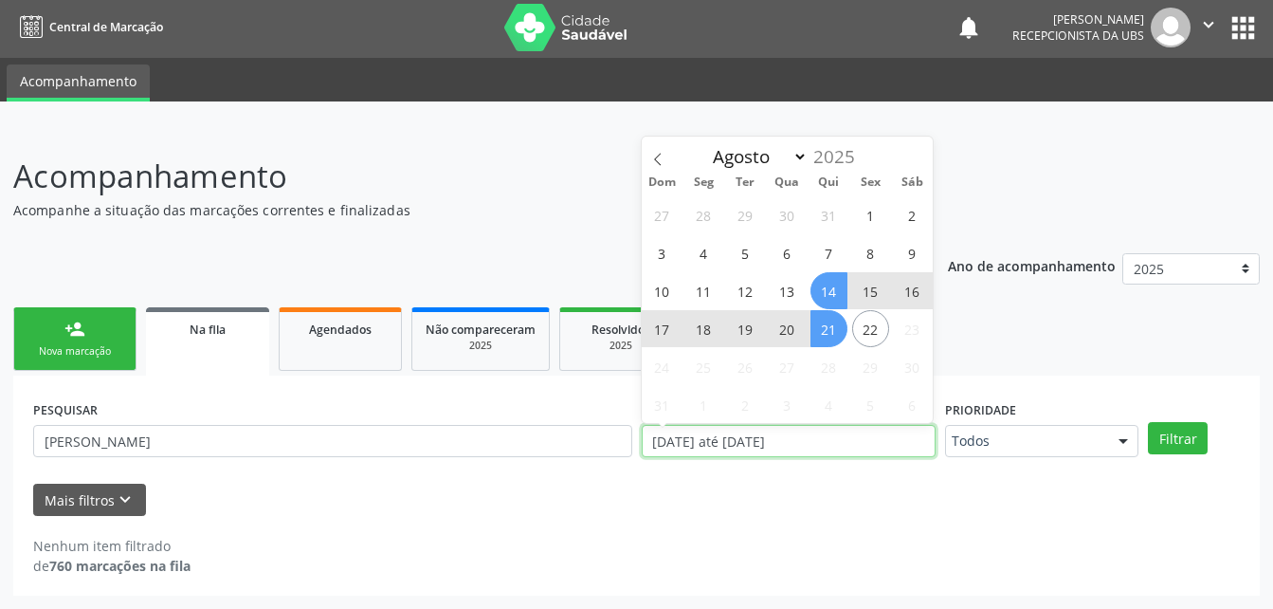
click at [837, 444] on input "[DATE] até [DATE]" at bounding box center [789, 441] width 295 height 32
click at [798, 301] on span "13" at bounding box center [787, 290] width 37 height 37
type input "[DATE]"
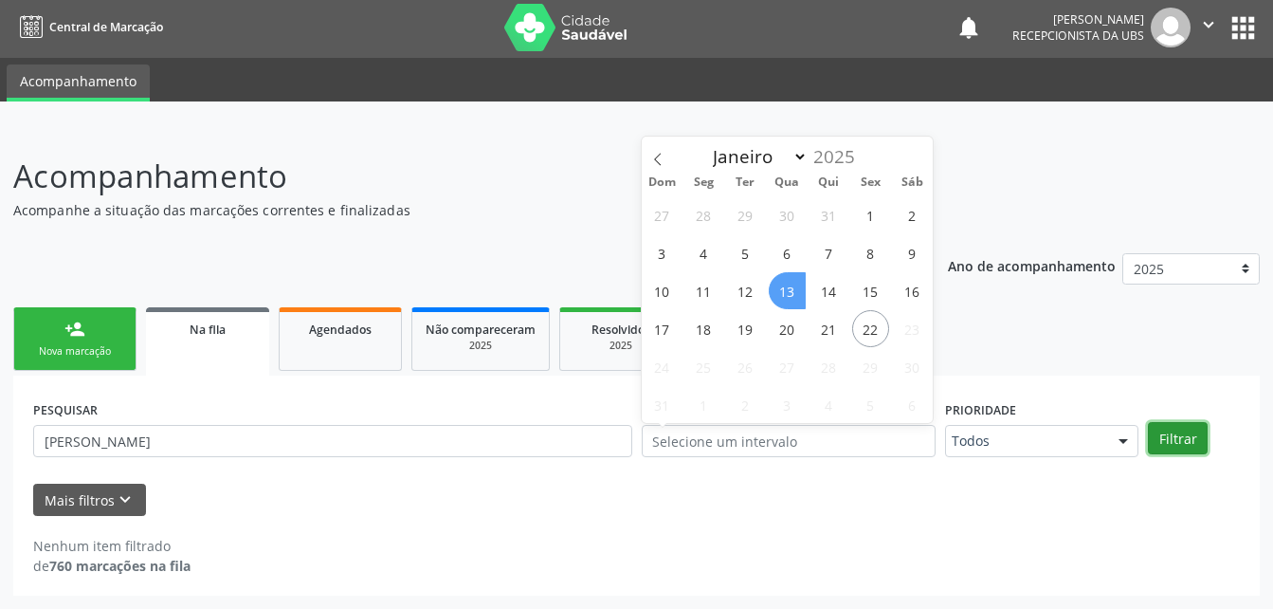
click at [1188, 430] on button "Filtrar" at bounding box center [1178, 438] width 60 height 32
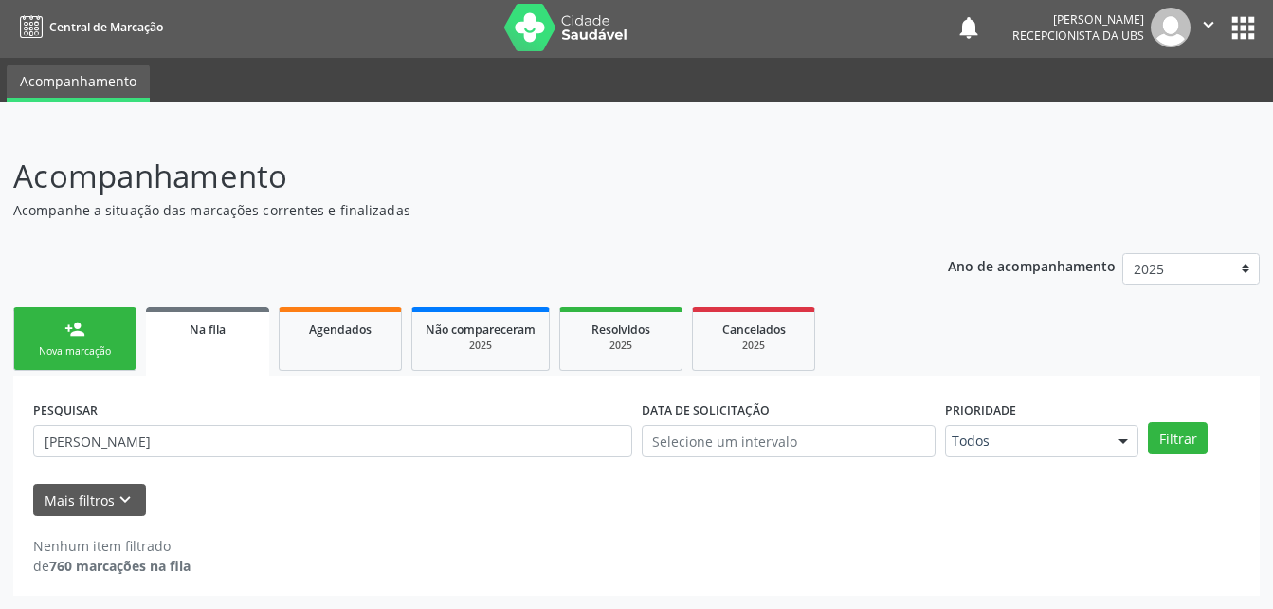
scroll to position [0, 0]
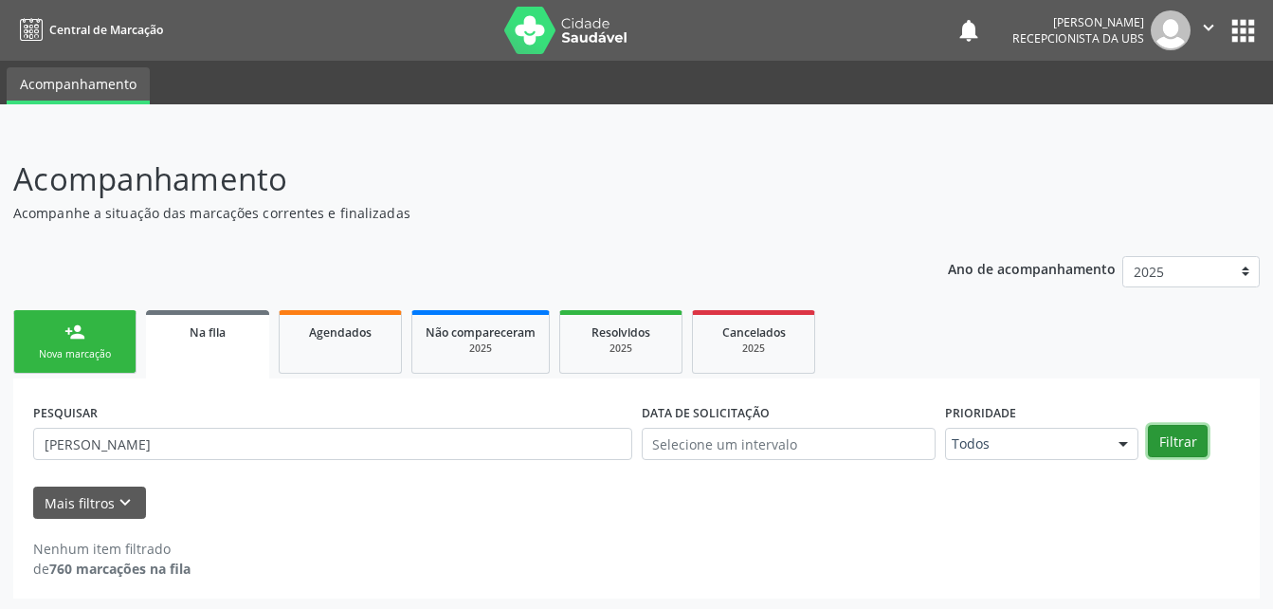
click at [1169, 442] on button "Filtrar" at bounding box center [1178, 441] width 60 height 32
drag, startPoint x: 307, startPoint y: 339, endPoint x: 380, endPoint y: 368, distance: 78.4
click at [307, 339] on div "Agendados" at bounding box center [340, 331] width 95 height 20
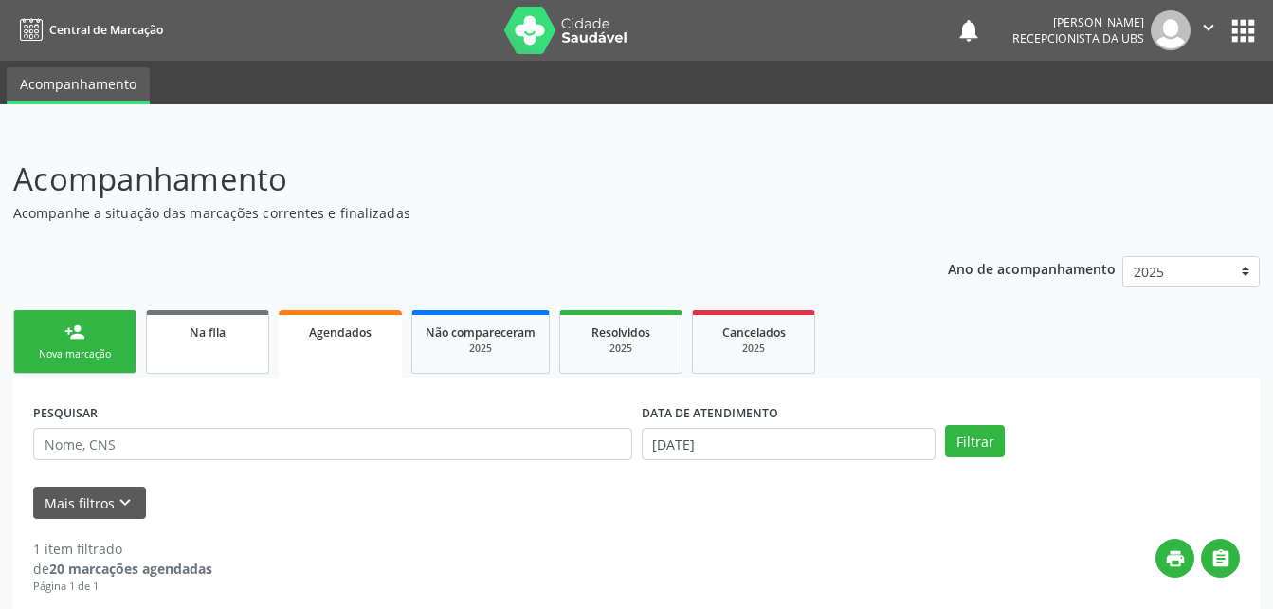
click at [244, 324] on div "Na fila" at bounding box center [207, 331] width 95 height 20
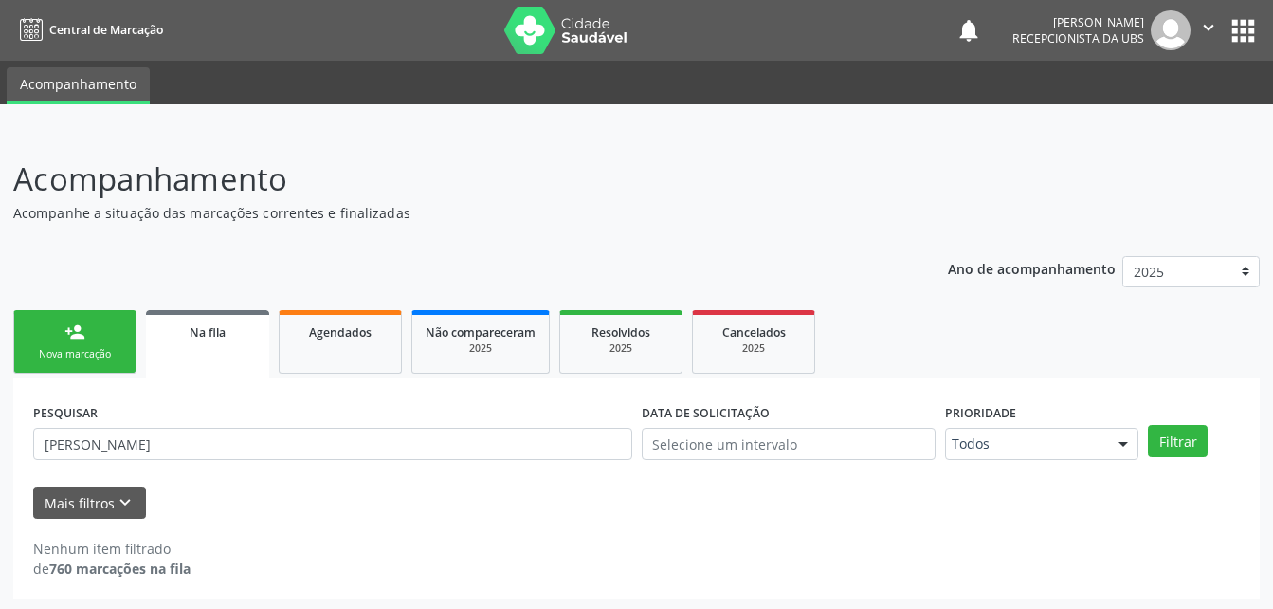
scroll to position [3, 0]
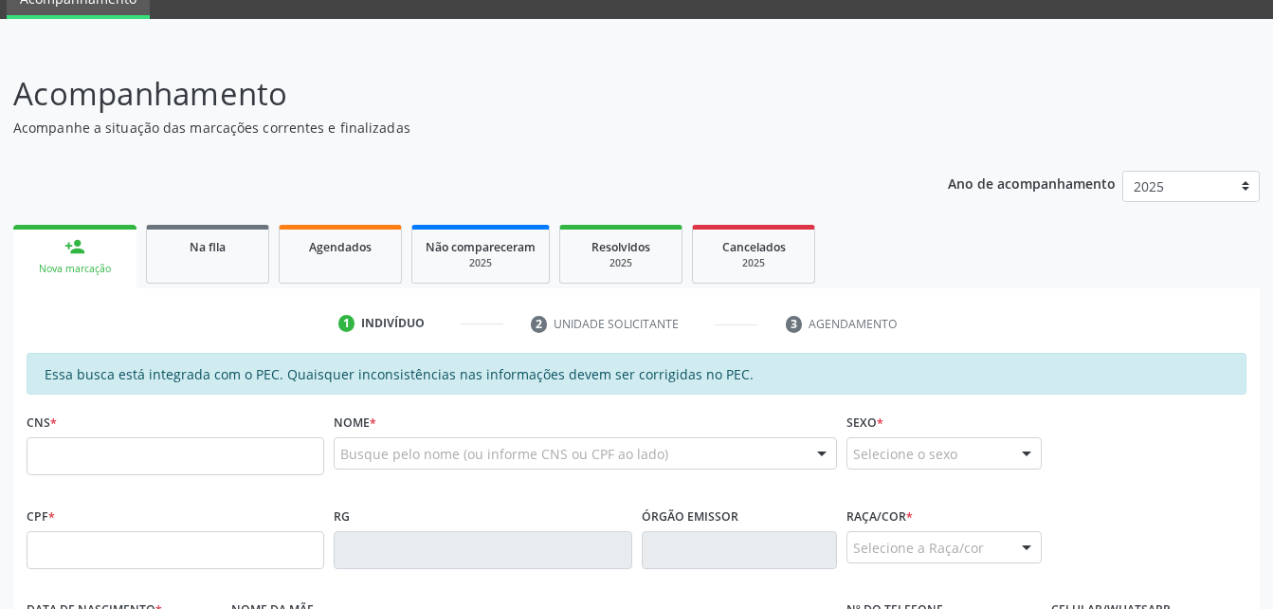
scroll to position [192, 0]
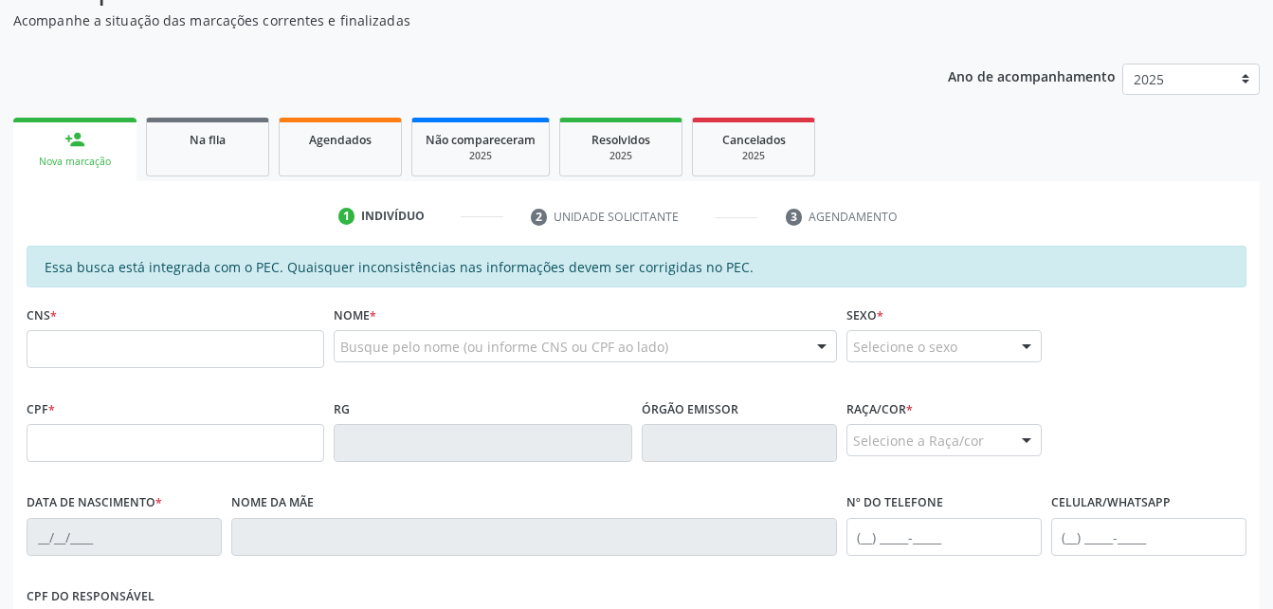
click at [170, 137] on div "Na fila" at bounding box center [207, 139] width 95 height 20
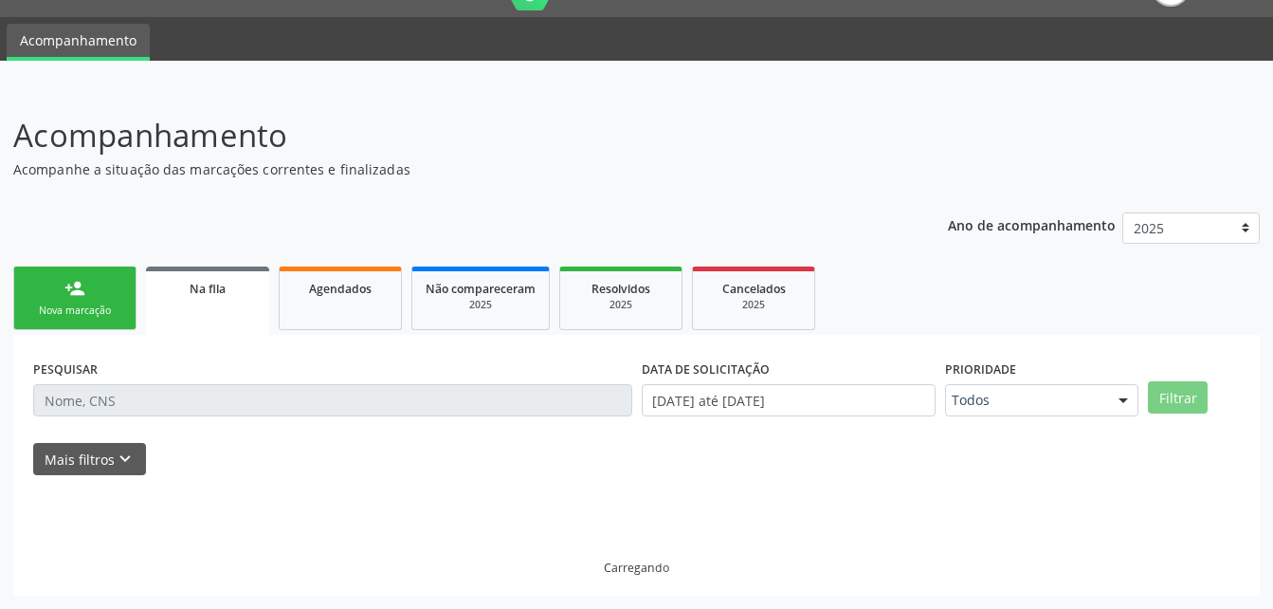
scroll to position [44, 0]
click at [372, 300] on link "Agendados" at bounding box center [340, 298] width 123 height 64
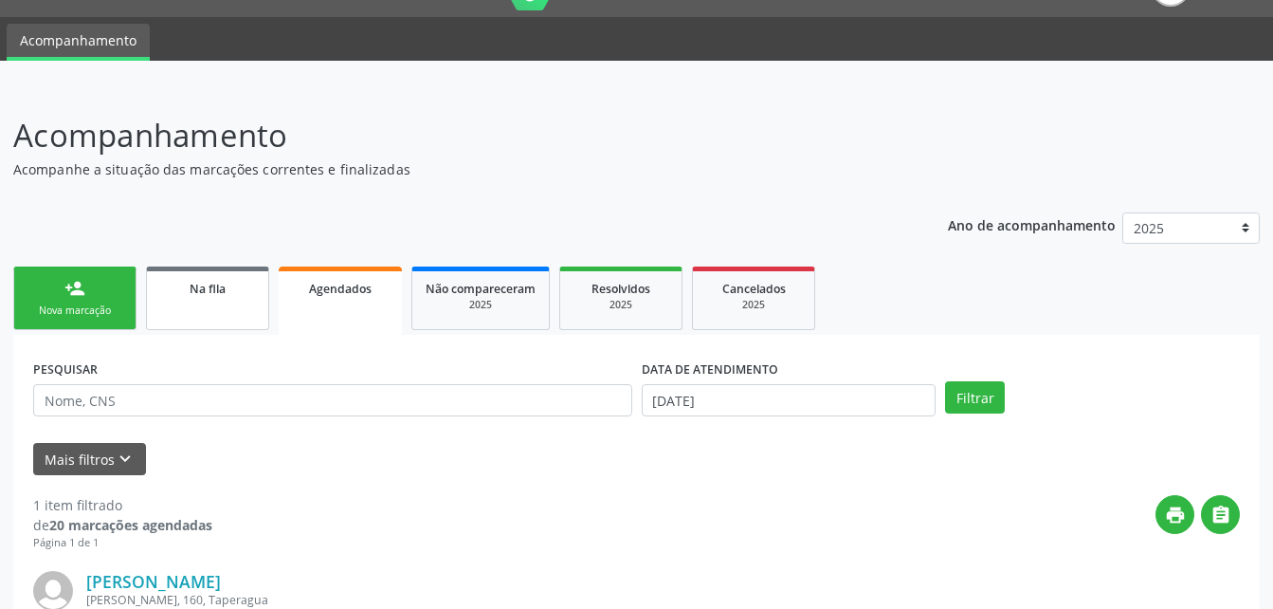
click at [233, 297] on div "Na fila" at bounding box center [207, 288] width 95 height 20
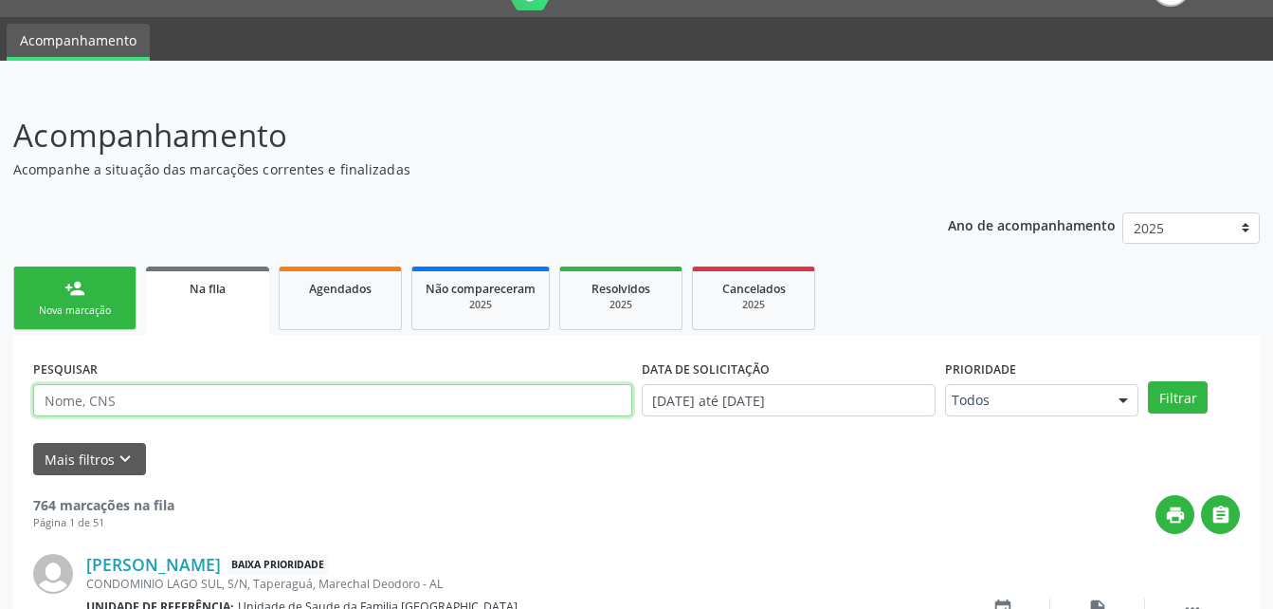
click at [258, 412] on input "text" at bounding box center [332, 400] width 599 height 32
type input "[PERSON_NAME]"
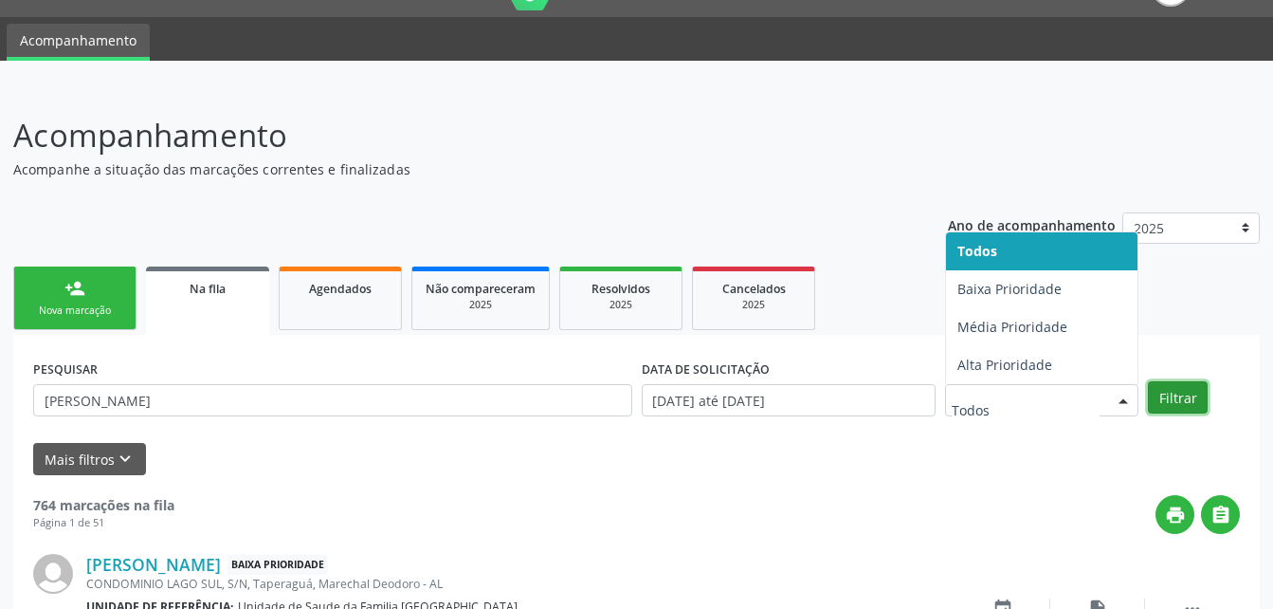
click at [1156, 391] on button "Filtrar" at bounding box center [1178, 397] width 60 height 32
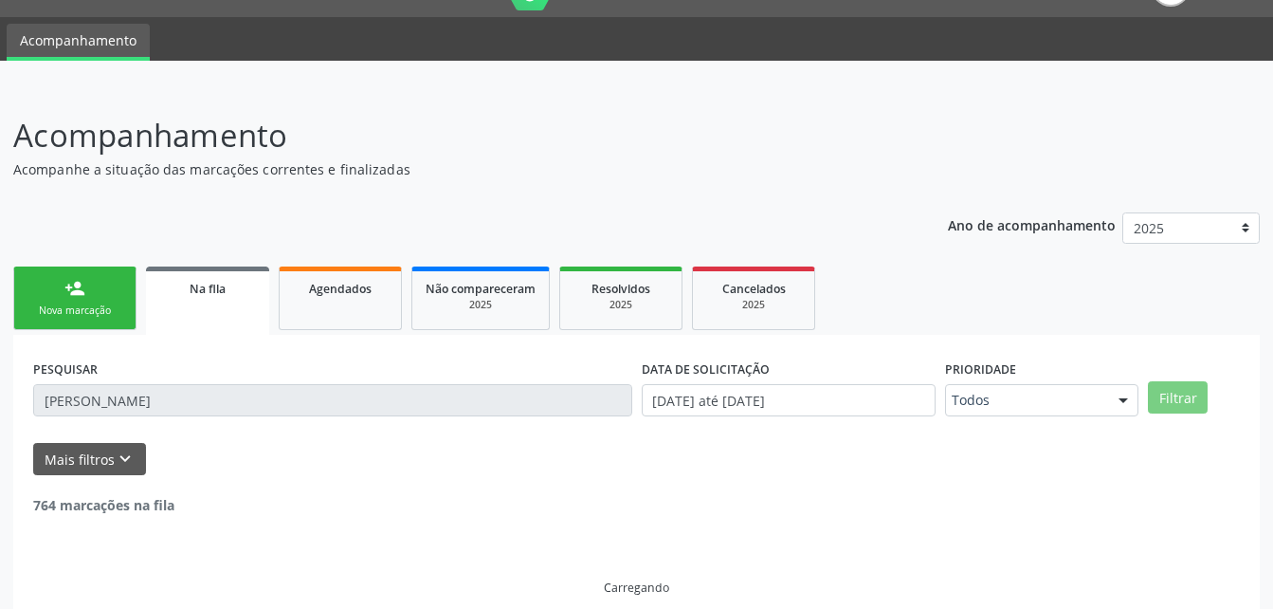
scroll to position [3, 0]
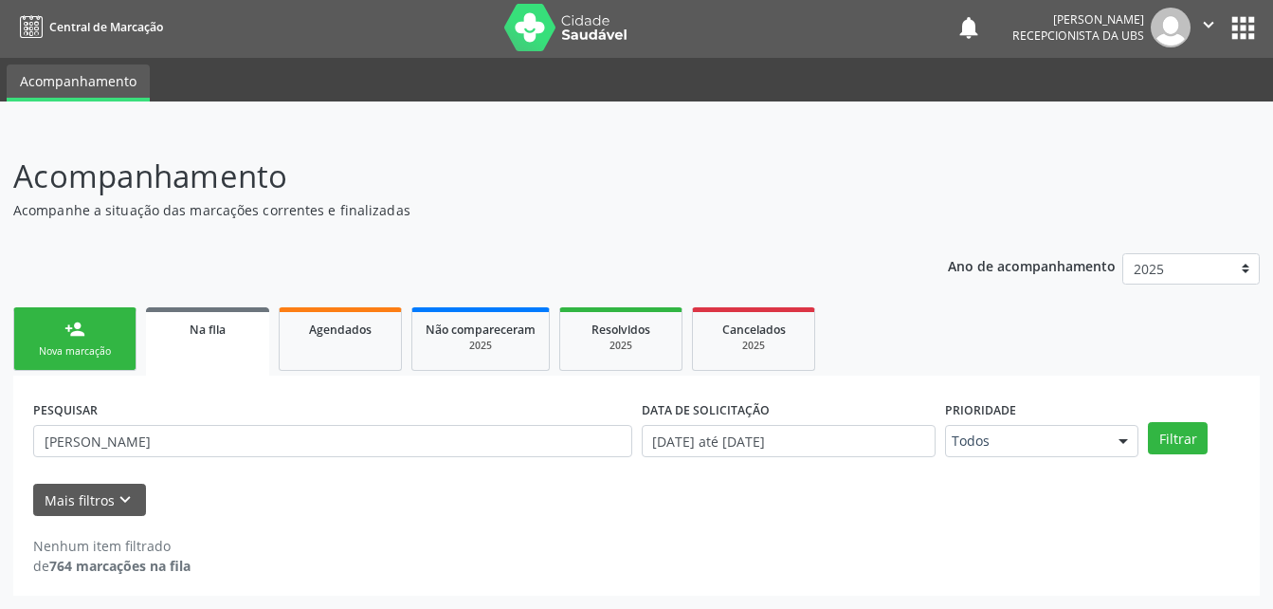
click at [1043, 149] on div "Acompanhamento Acompanhe a situação das marcações correntes e finalizadas Relat…" at bounding box center [636, 368] width 1273 height 481
